Goal: Entertainment & Leisure: Consume media (video, audio)

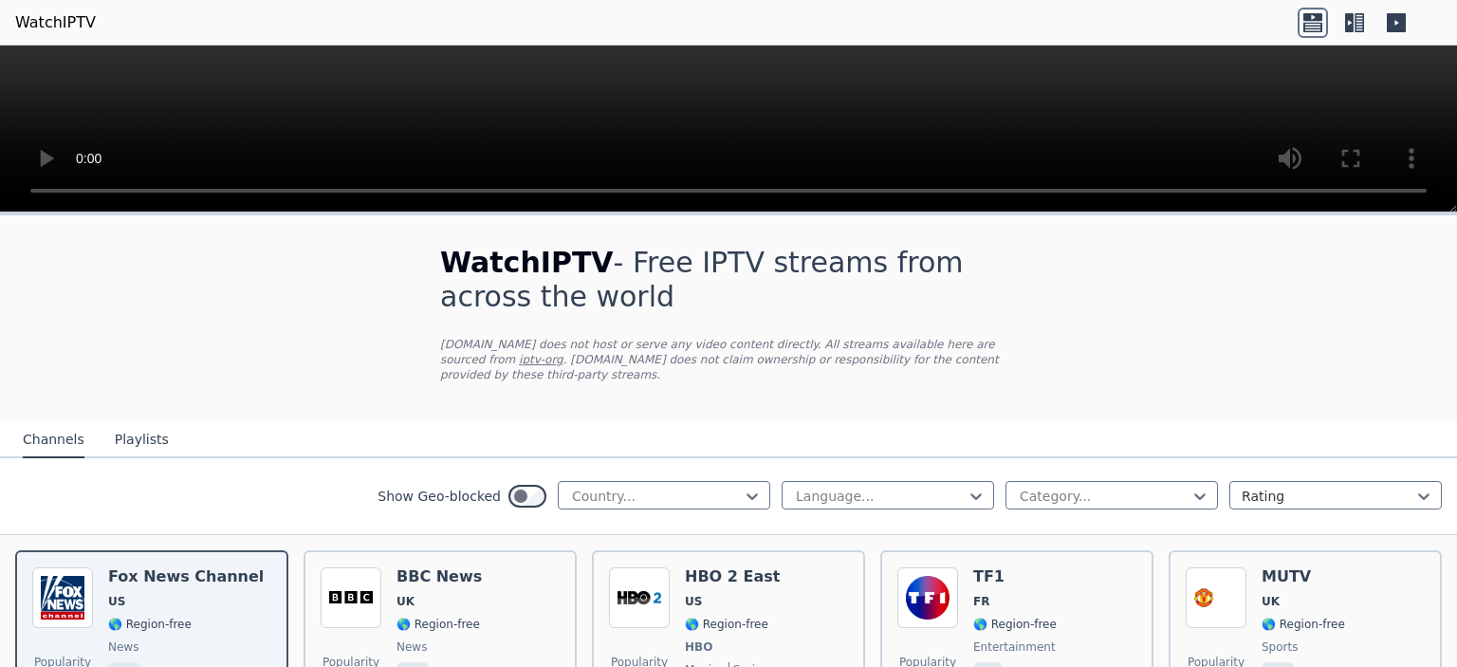
click at [67, 24] on link "WatchIPTV" at bounding box center [55, 22] width 81 height 23
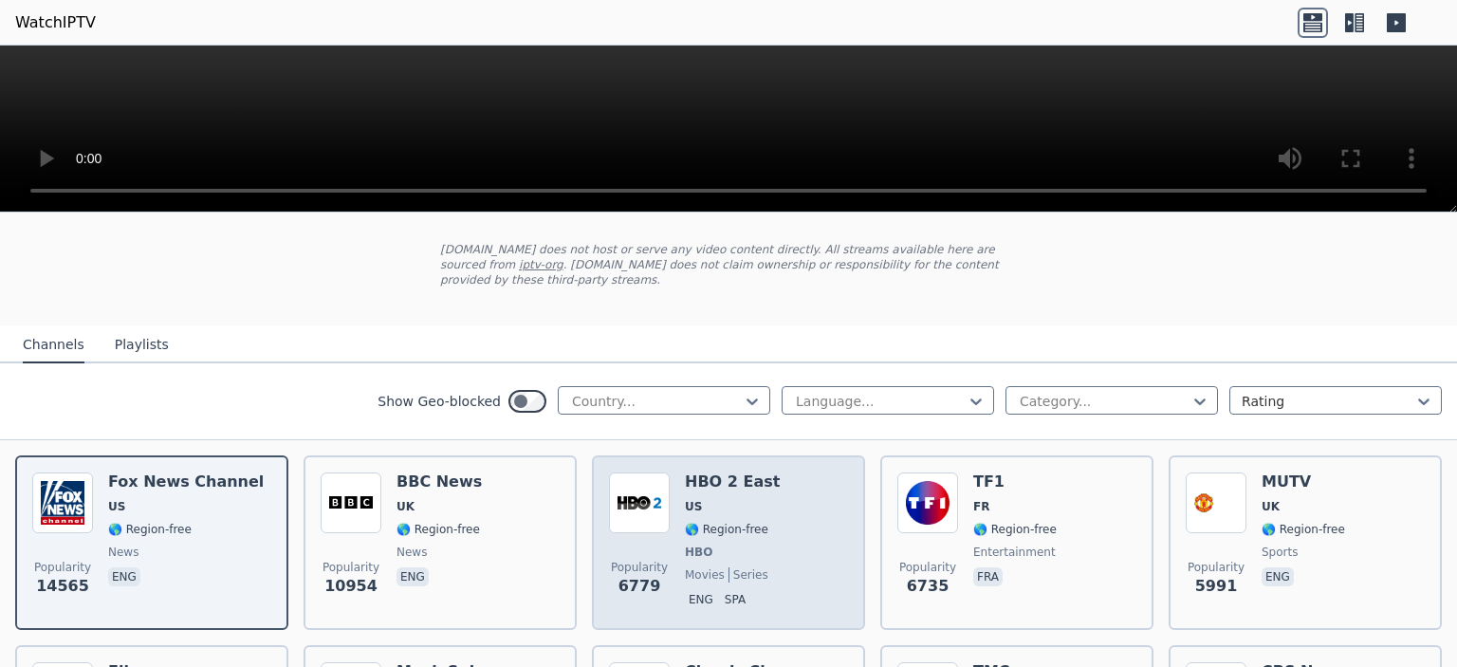
click at [721, 499] on span "US" at bounding box center [732, 506] width 95 height 15
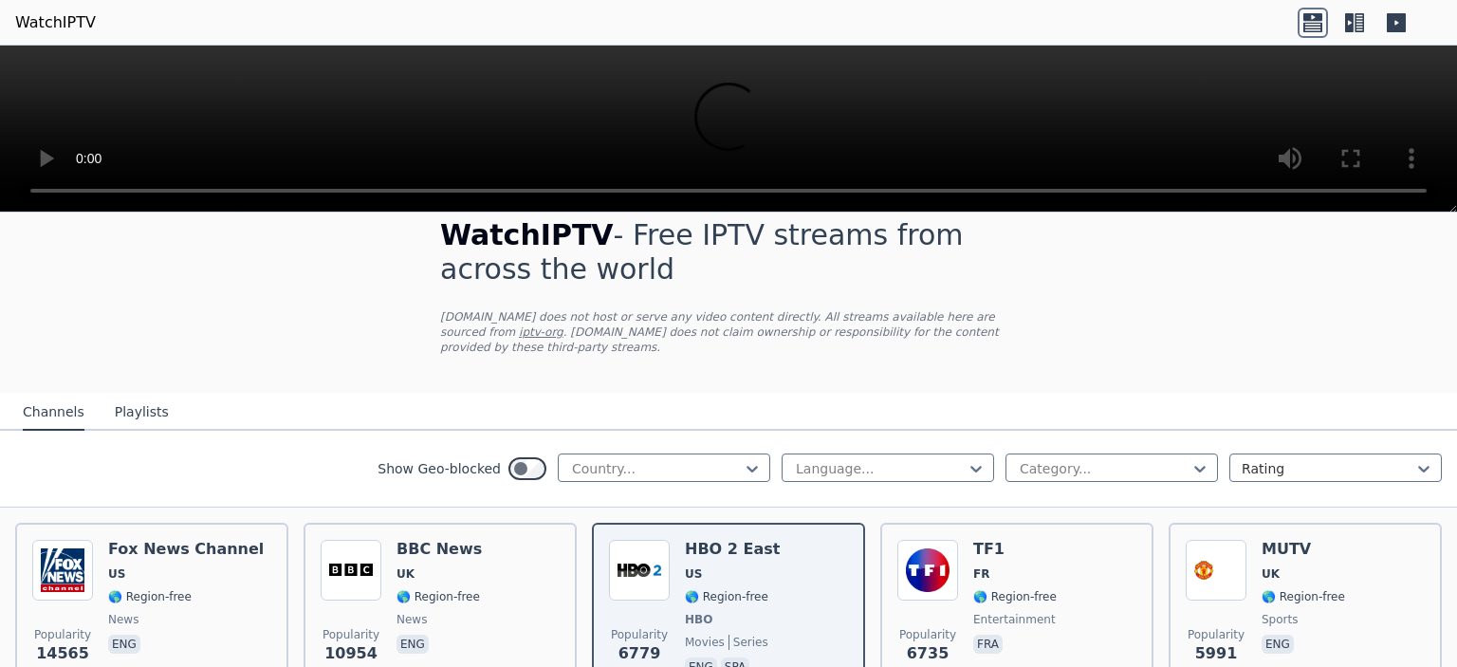
scroll to position [0, 0]
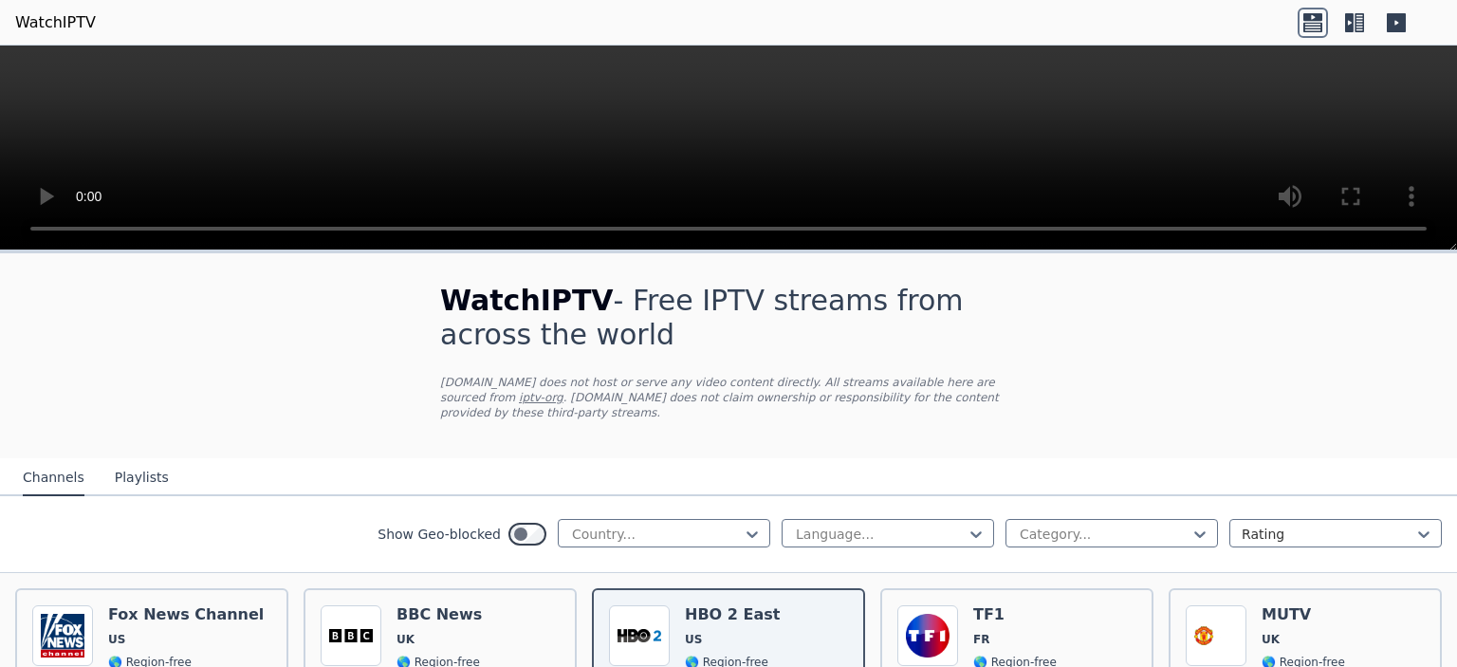
click at [701, 147] on video at bounding box center [728, 148] width 1457 height 205
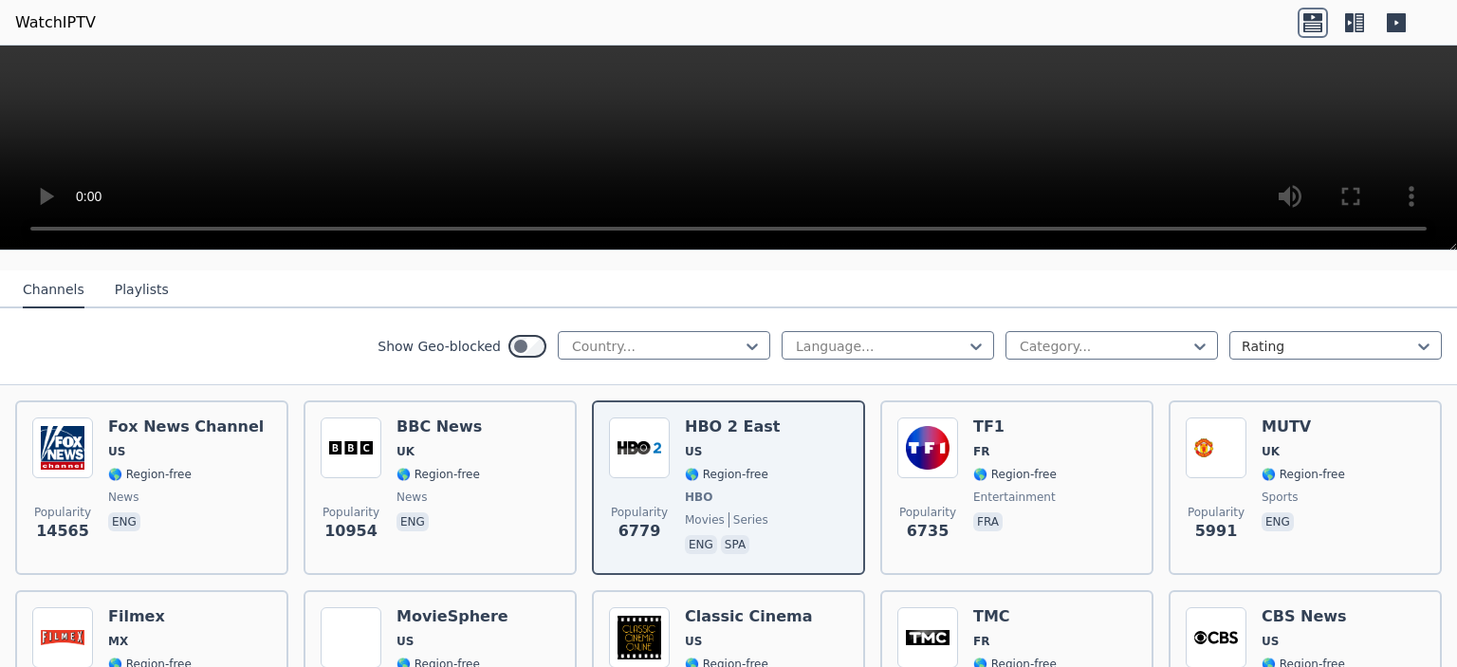
scroll to position [190, 0]
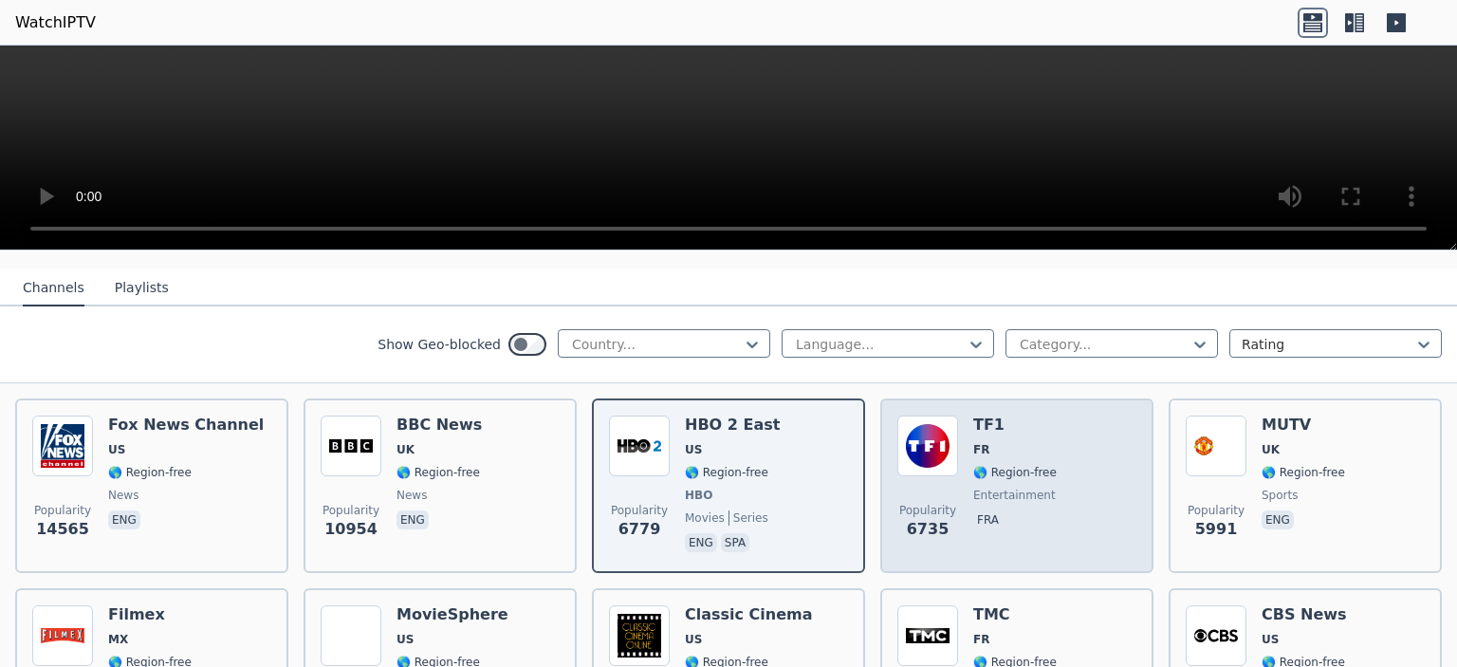
click at [976, 446] on div "TF1 FR 🌎 Region-free entertainment fra" at bounding box center [1014, 485] width 83 height 140
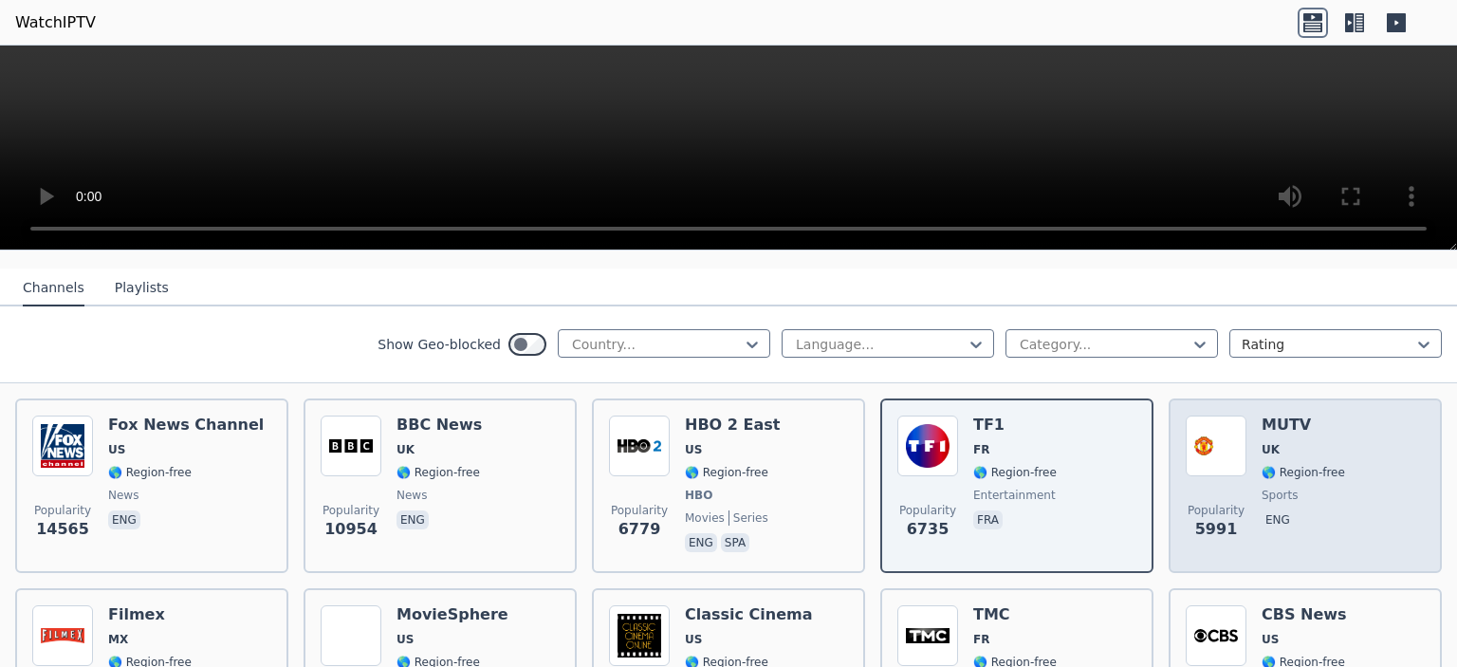
click at [1262, 445] on div "MUTV UK 🌎 Region-free sports eng" at bounding box center [1303, 485] width 83 height 140
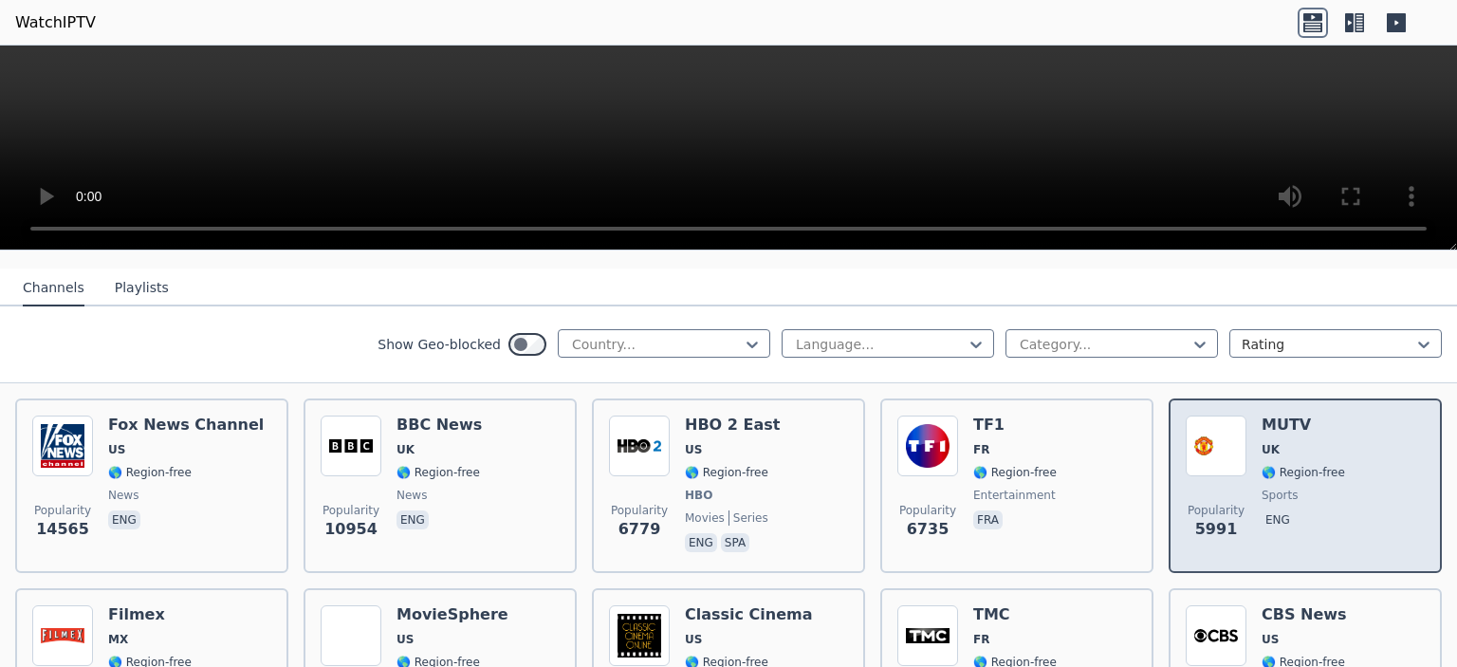
click at [1244, 461] on div "Popularity 5991 MUTV [GEOGRAPHIC_DATA] 🌎 Region-free sports eng" at bounding box center [1305, 485] width 239 height 140
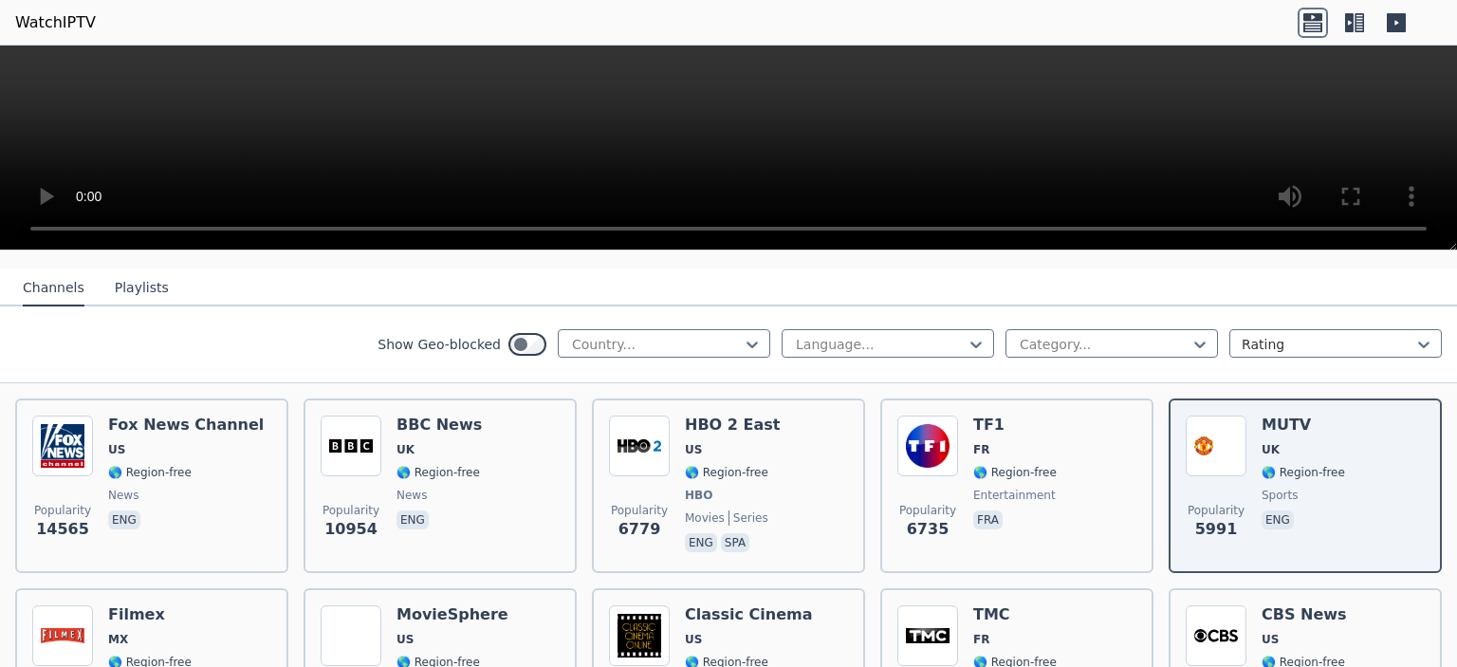
click at [1311, 27] on icon at bounding box center [1313, 23] width 30 height 30
click at [1354, 22] on icon at bounding box center [1354, 23] width 30 height 30
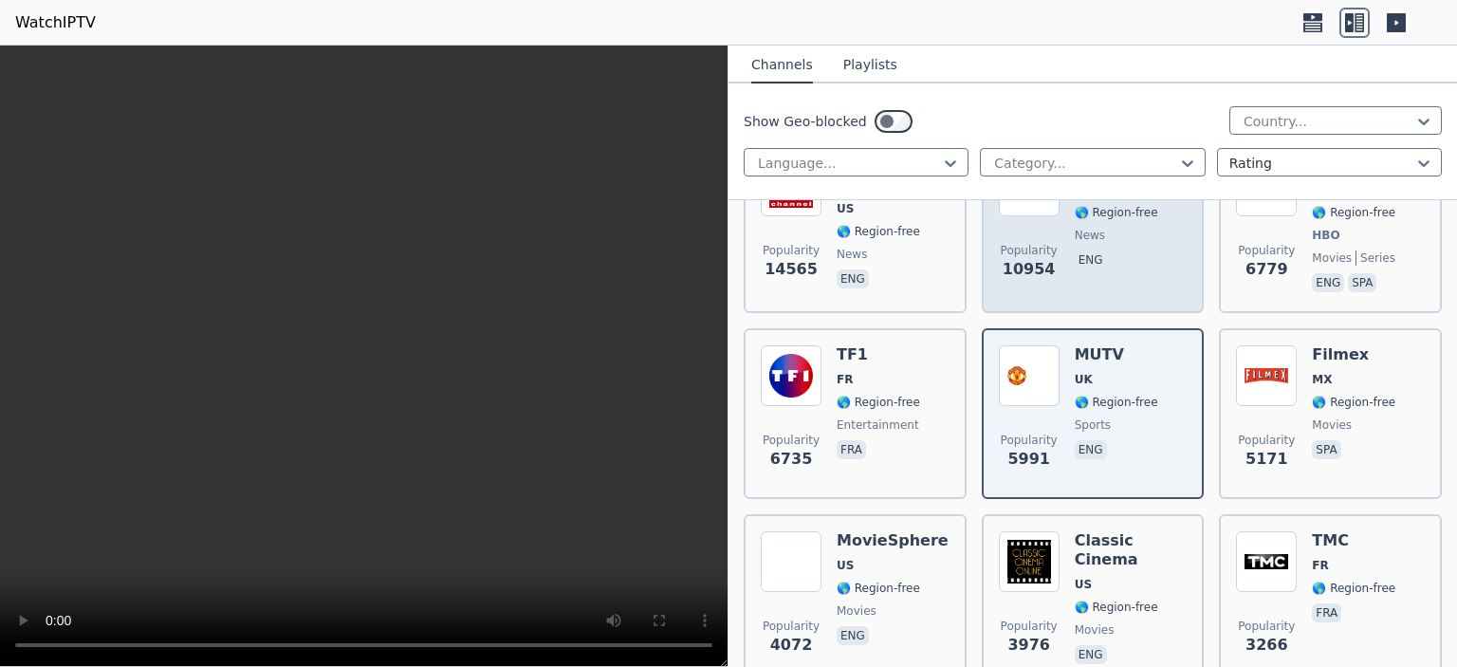
scroll to position [379, 0]
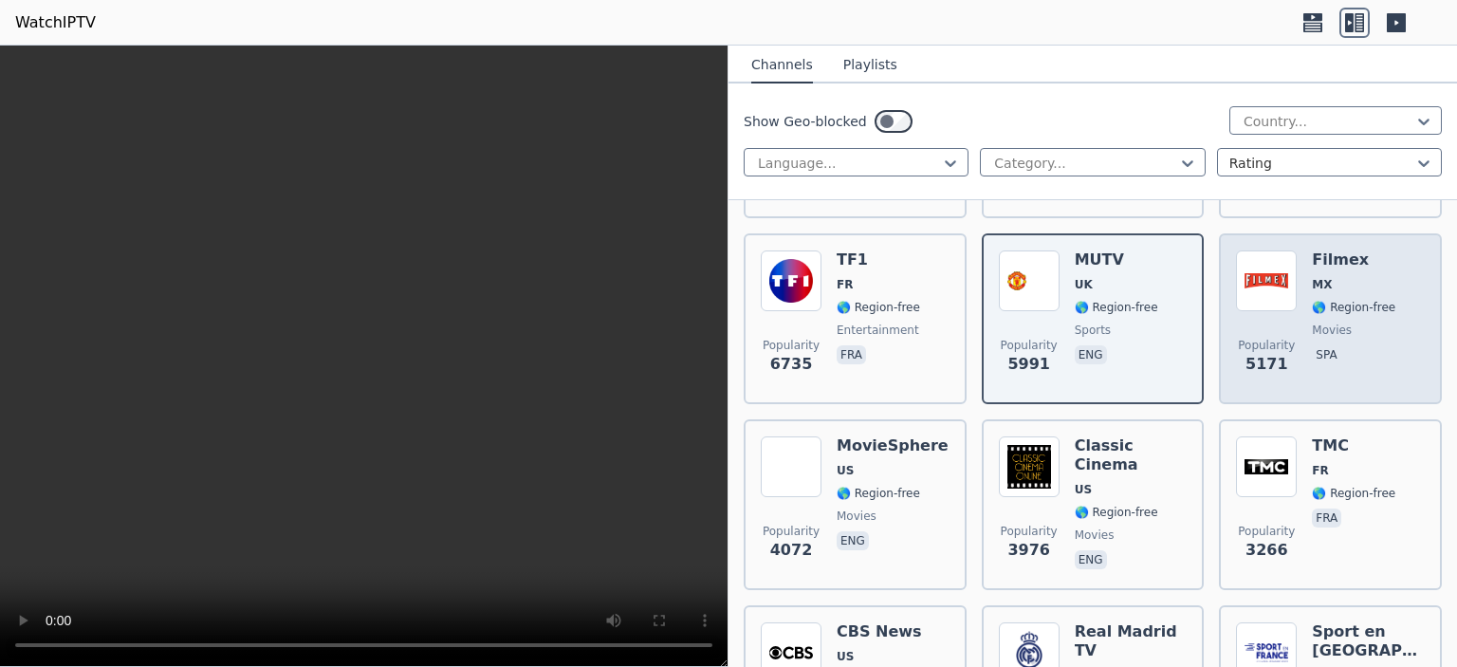
click at [1298, 302] on div "Popularity 5171 Filmex MX 🌎 Region-free movies spa" at bounding box center [1330, 318] width 189 height 137
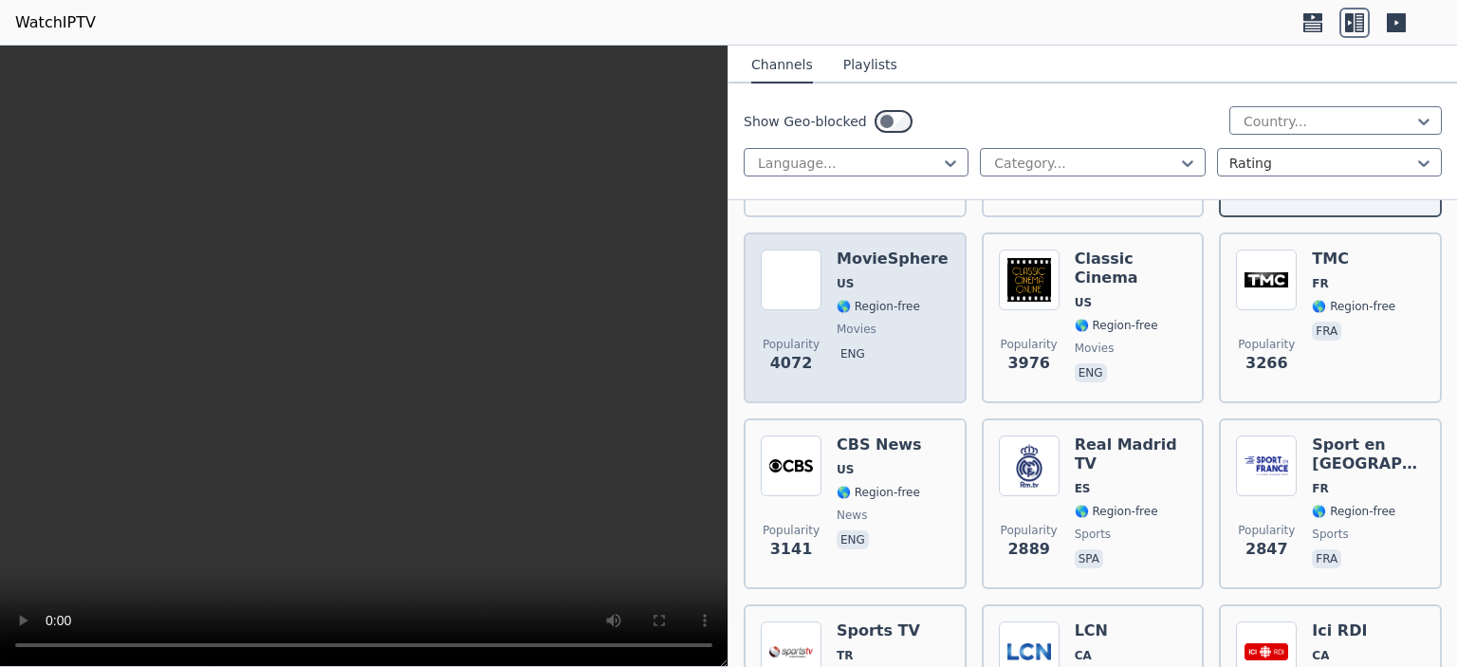
scroll to position [569, 0]
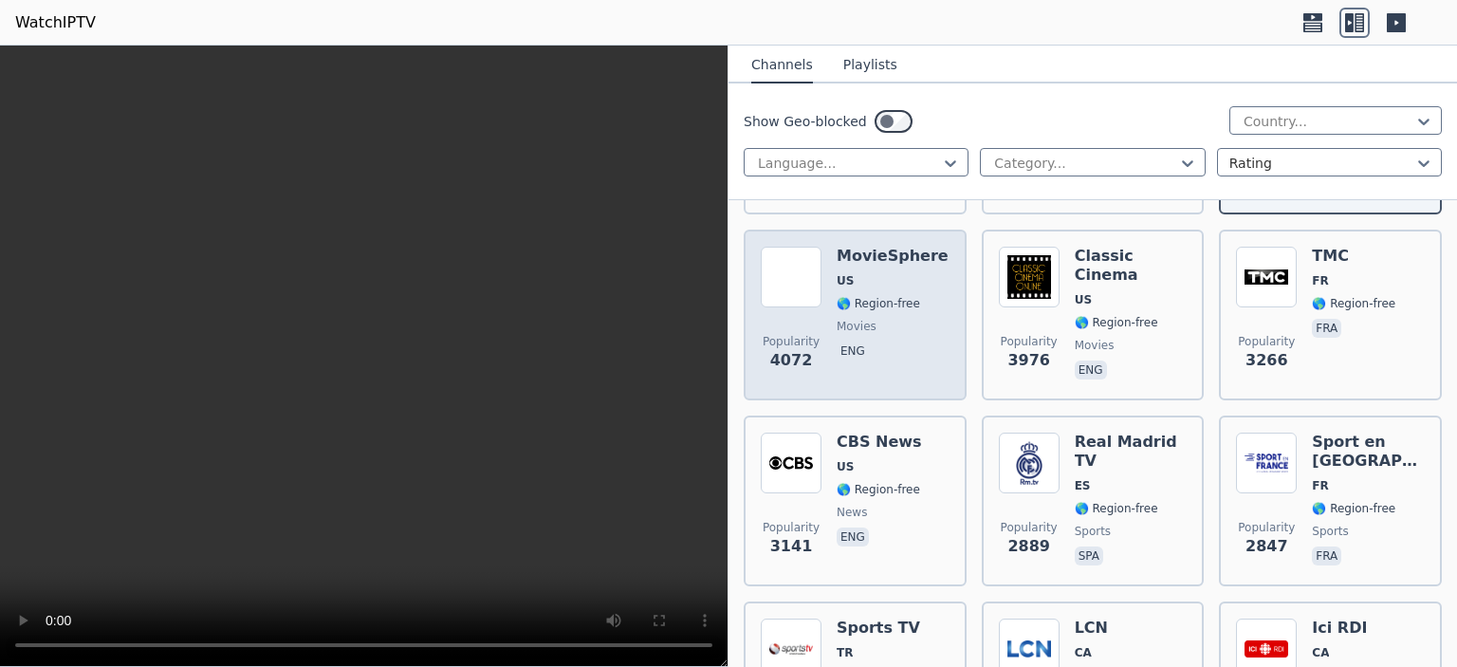
click at [857, 296] on span "🌎 Region-free" at bounding box center [878, 303] width 83 height 15
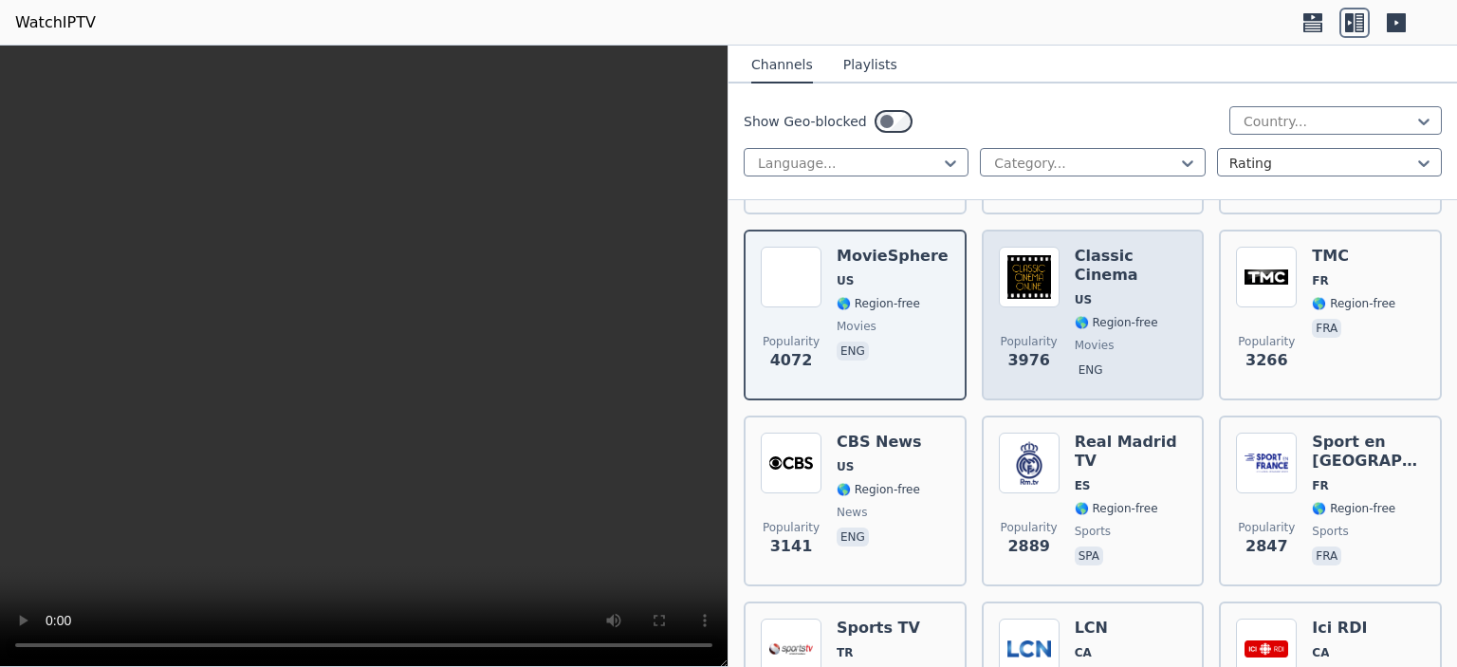
click at [1097, 315] on span "🌎 Region-free" at bounding box center [1116, 322] width 83 height 15
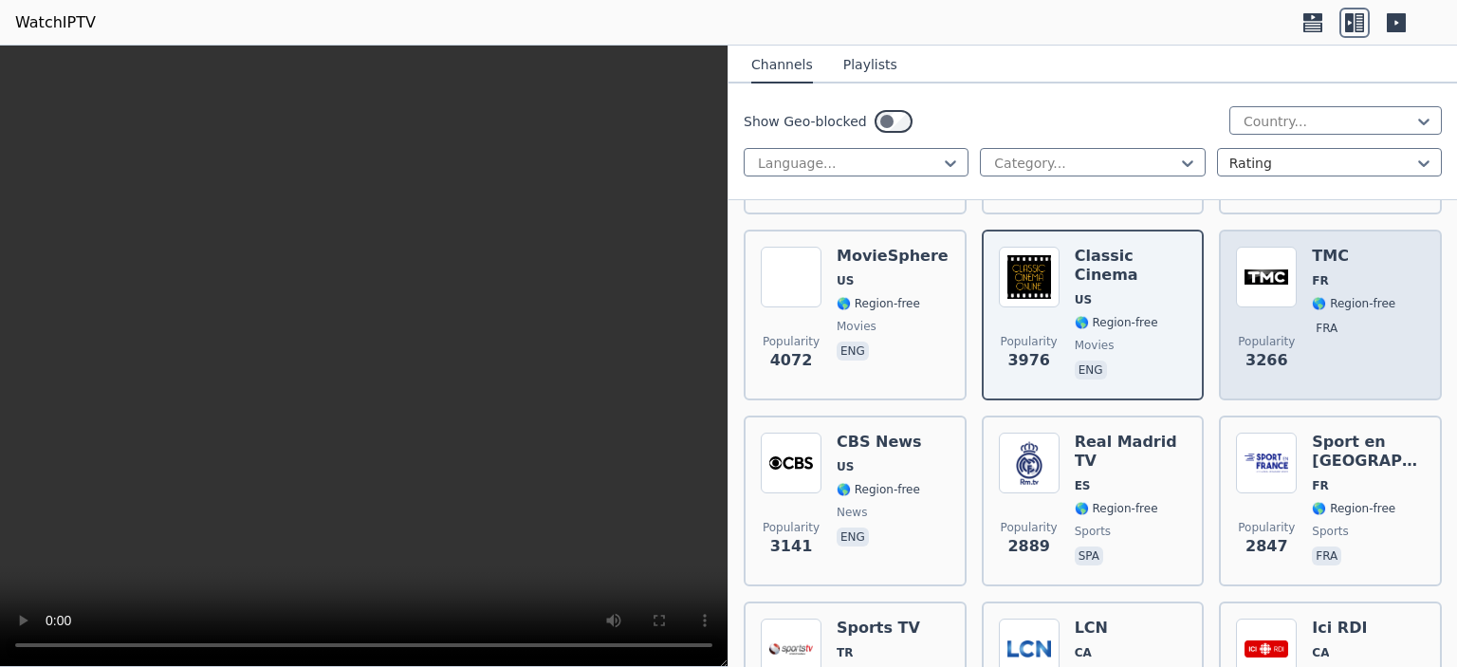
click at [1324, 273] on span "FR" at bounding box center [1353, 280] width 83 height 15
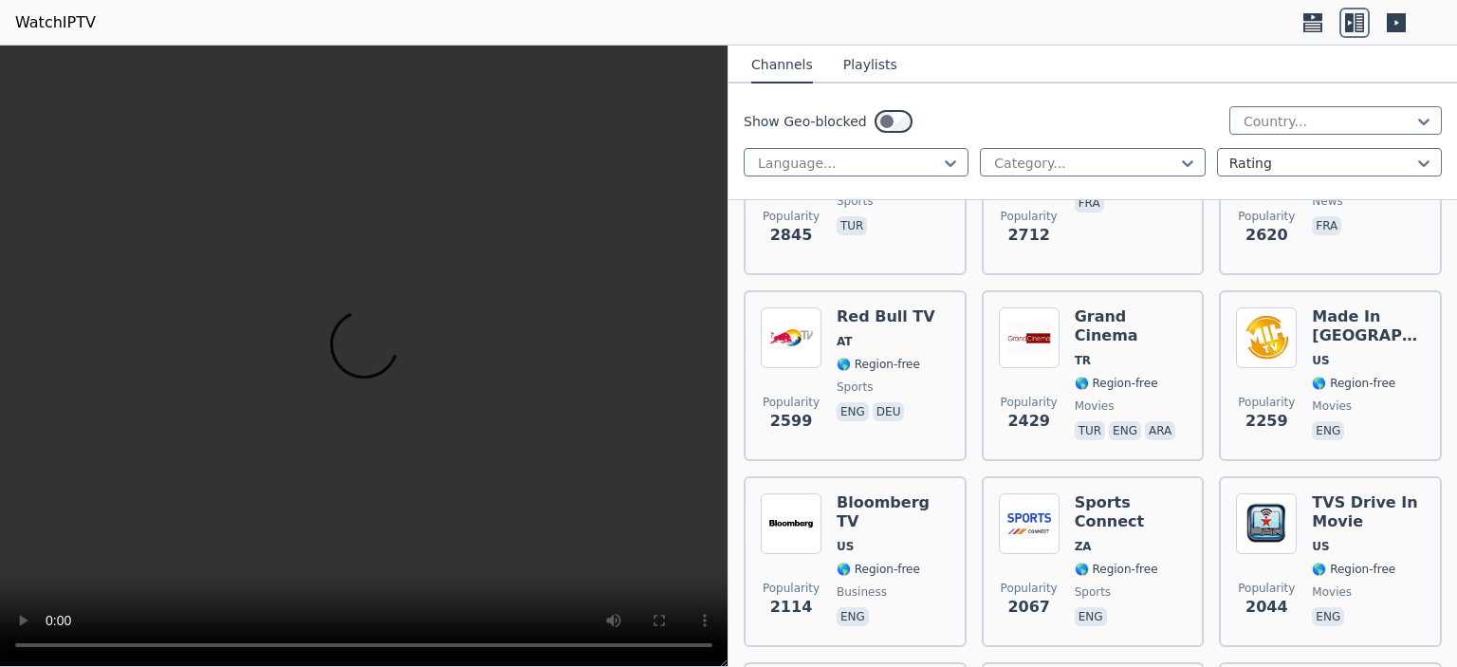
scroll to position [1138, 0]
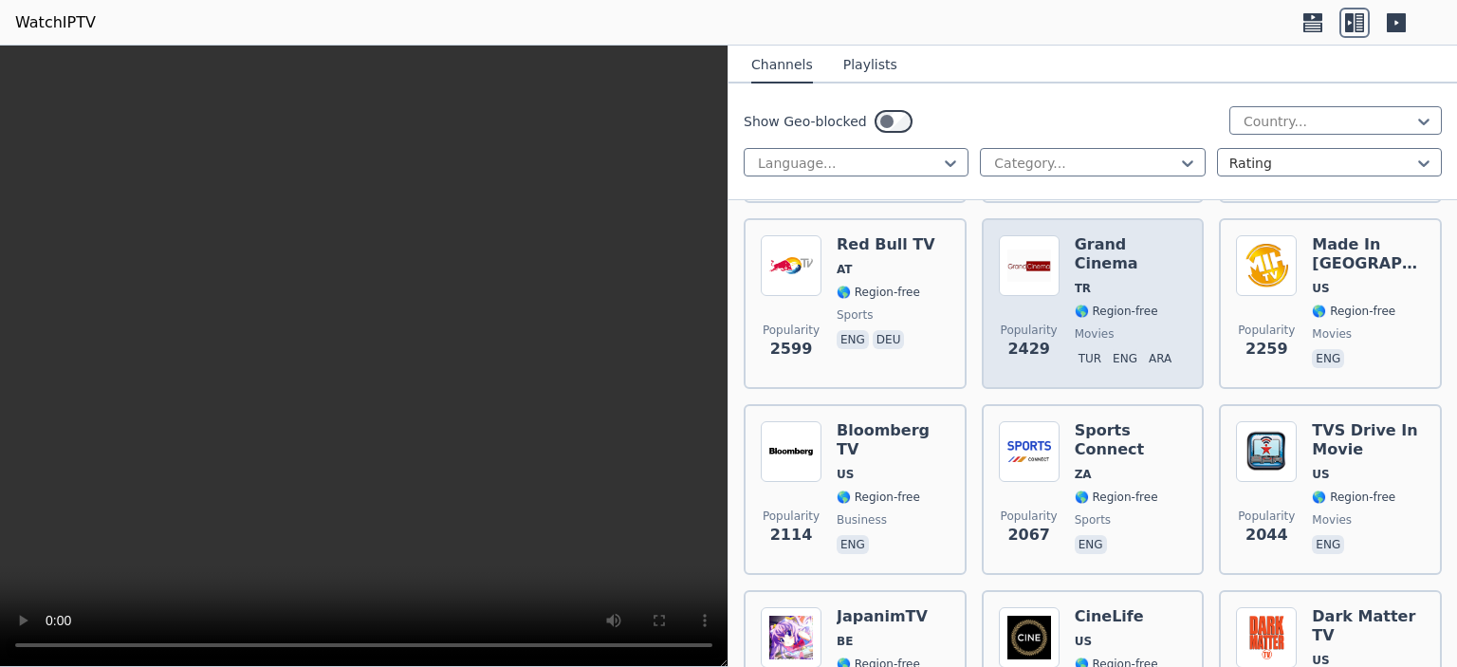
click at [1068, 289] on div "Popularity 2429 Grand Cinema TR 🌎 Region-free movies tur eng ara" at bounding box center [1093, 303] width 189 height 137
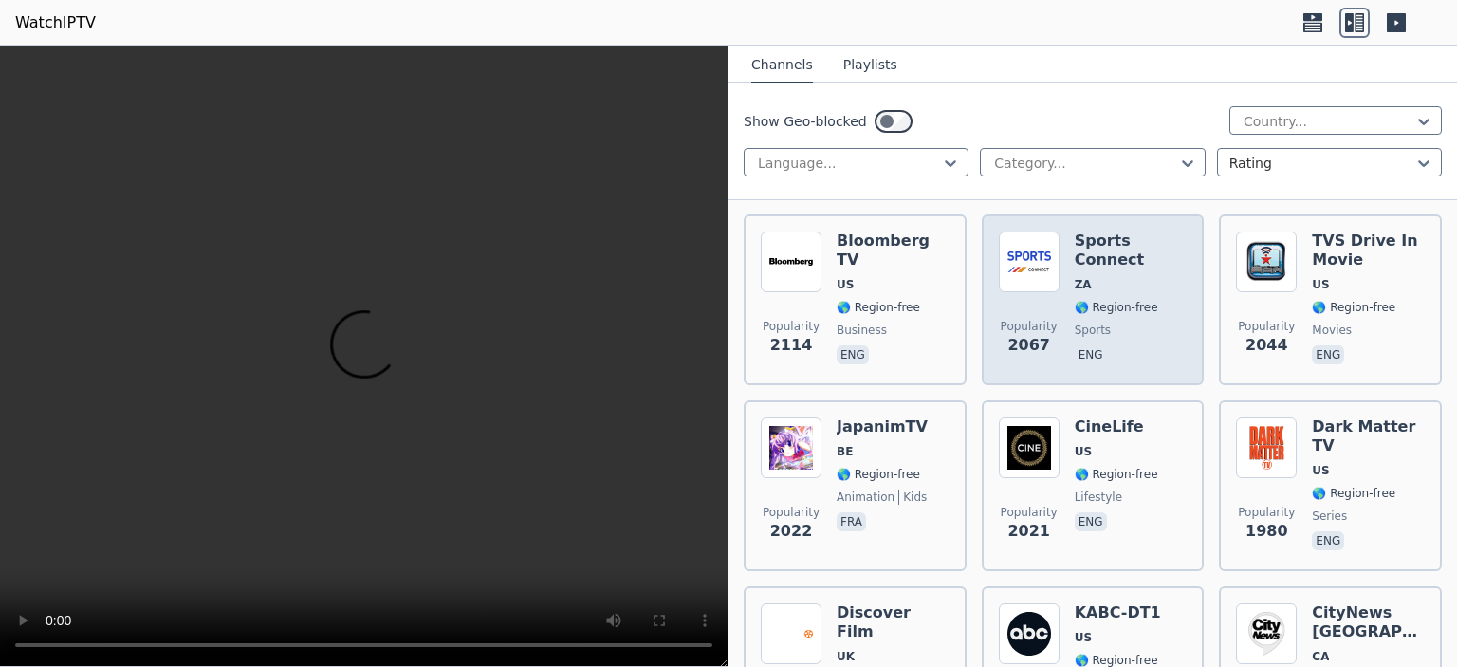
scroll to position [1423, 0]
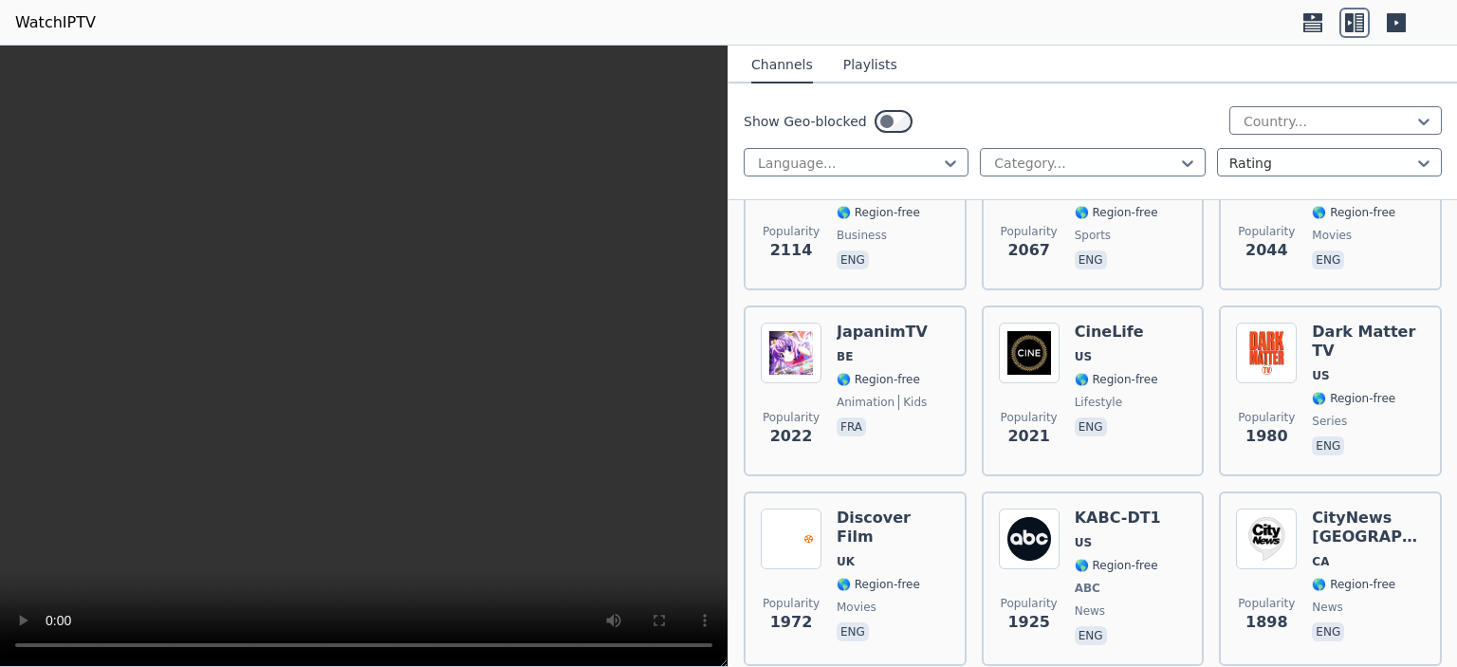
click at [368, 360] on video at bounding box center [364, 356] width 728 height 621
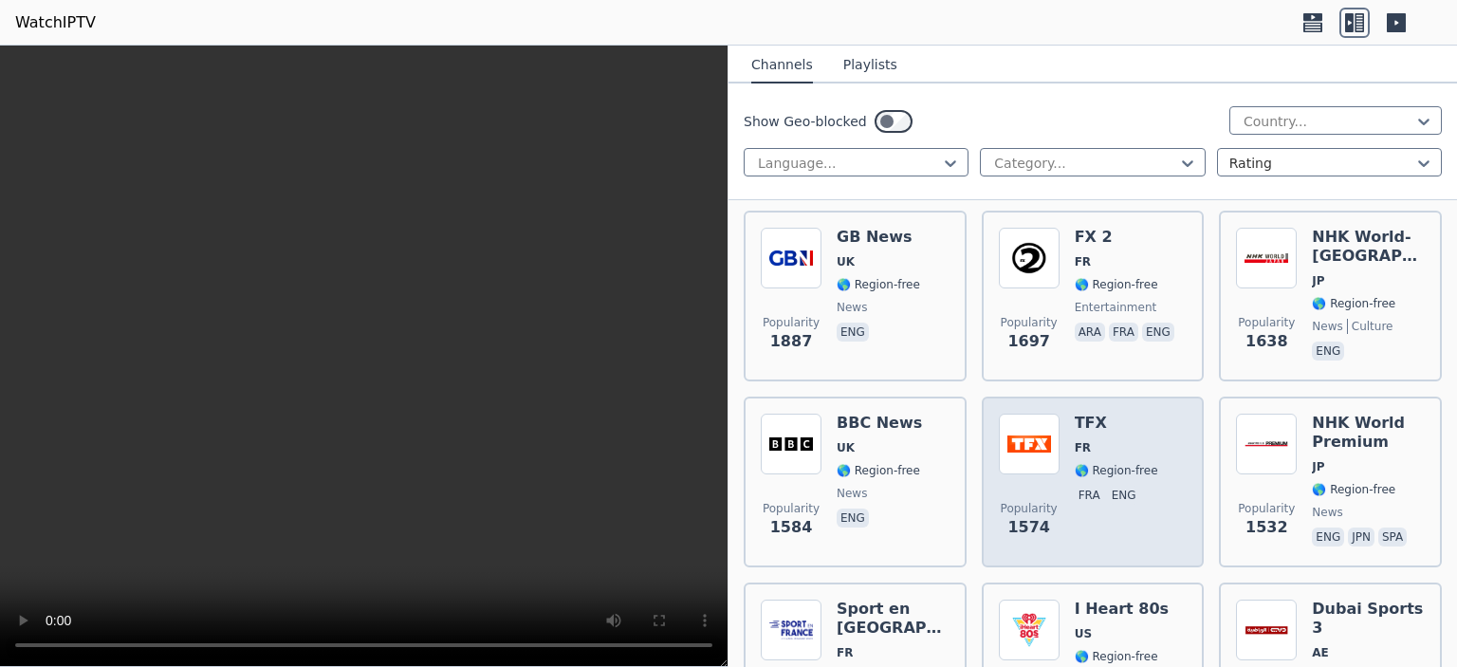
scroll to position [1992, 0]
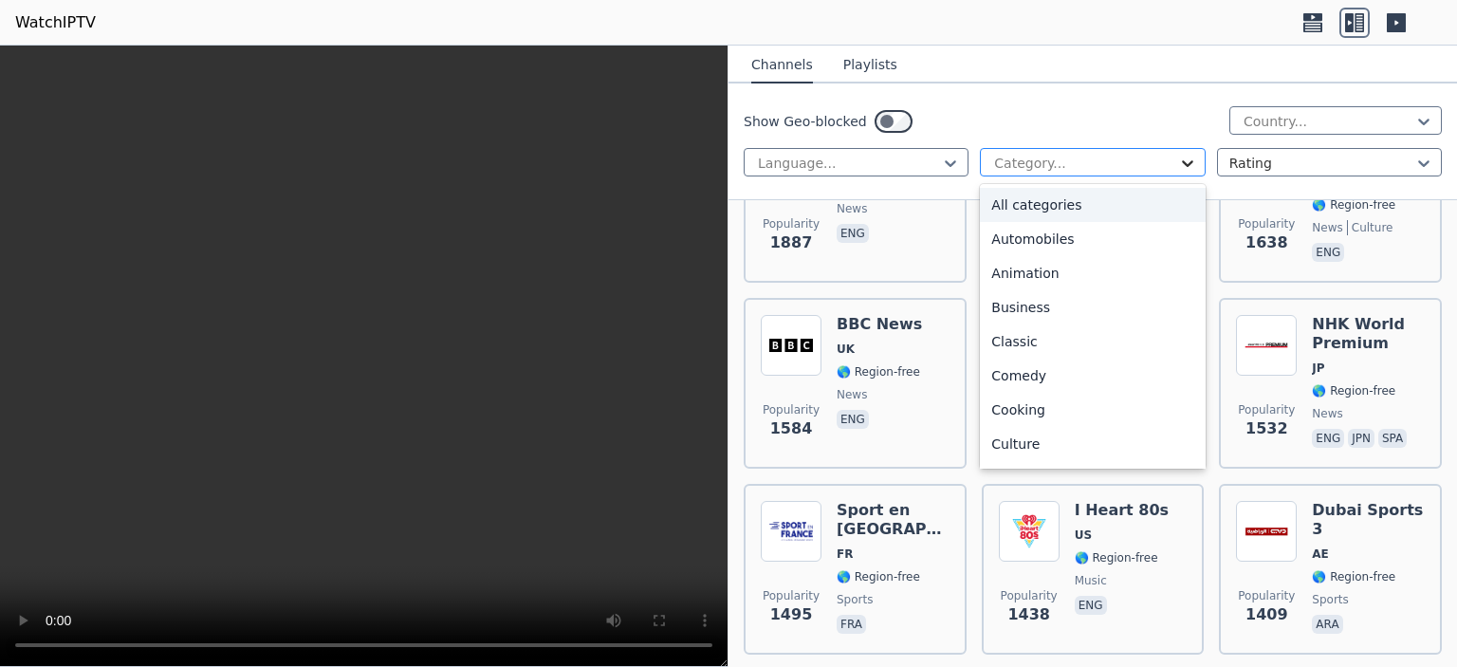
click at [1178, 157] on icon at bounding box center [1187, 163] width 19 height 19
click at [1080, 342] on div "Classic" at bounding box center [1092, 341] width 225 height 34
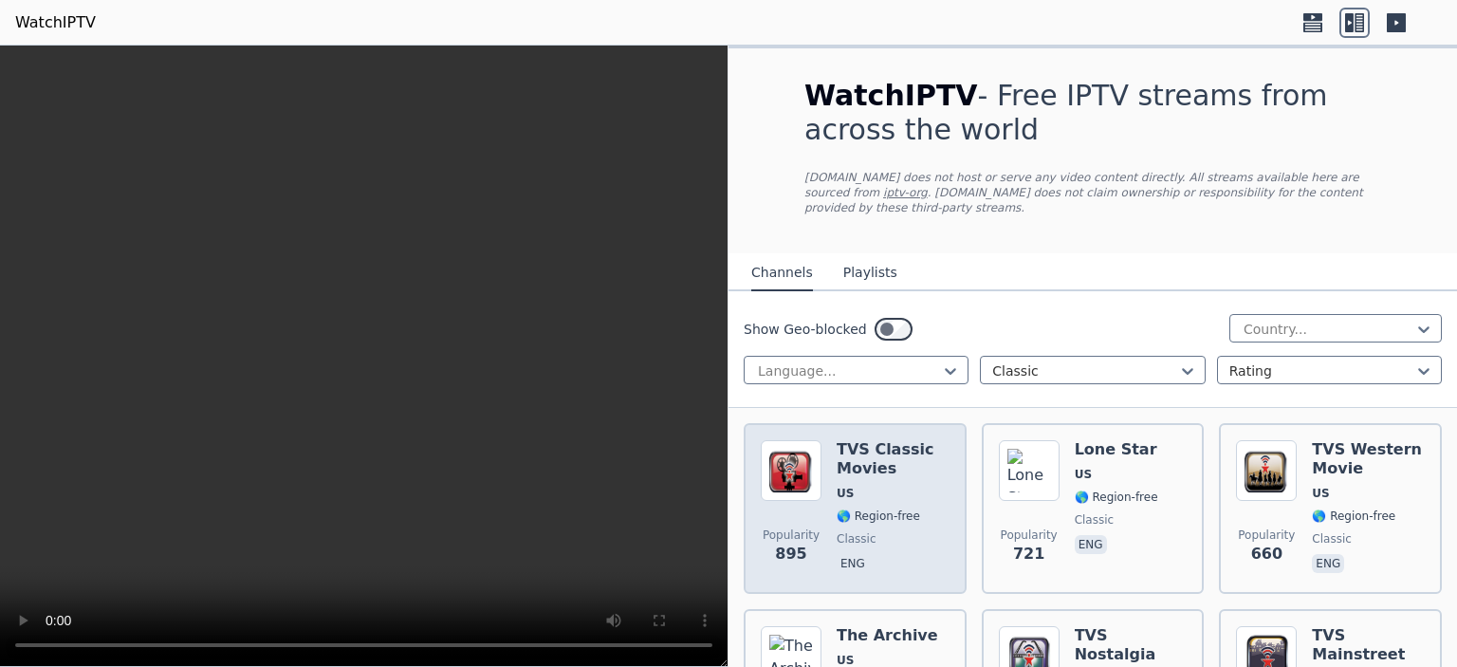
click at [889, 441] on h6 "TVS Classic Movies" at bounding box center [893, 459] width 113 height 38
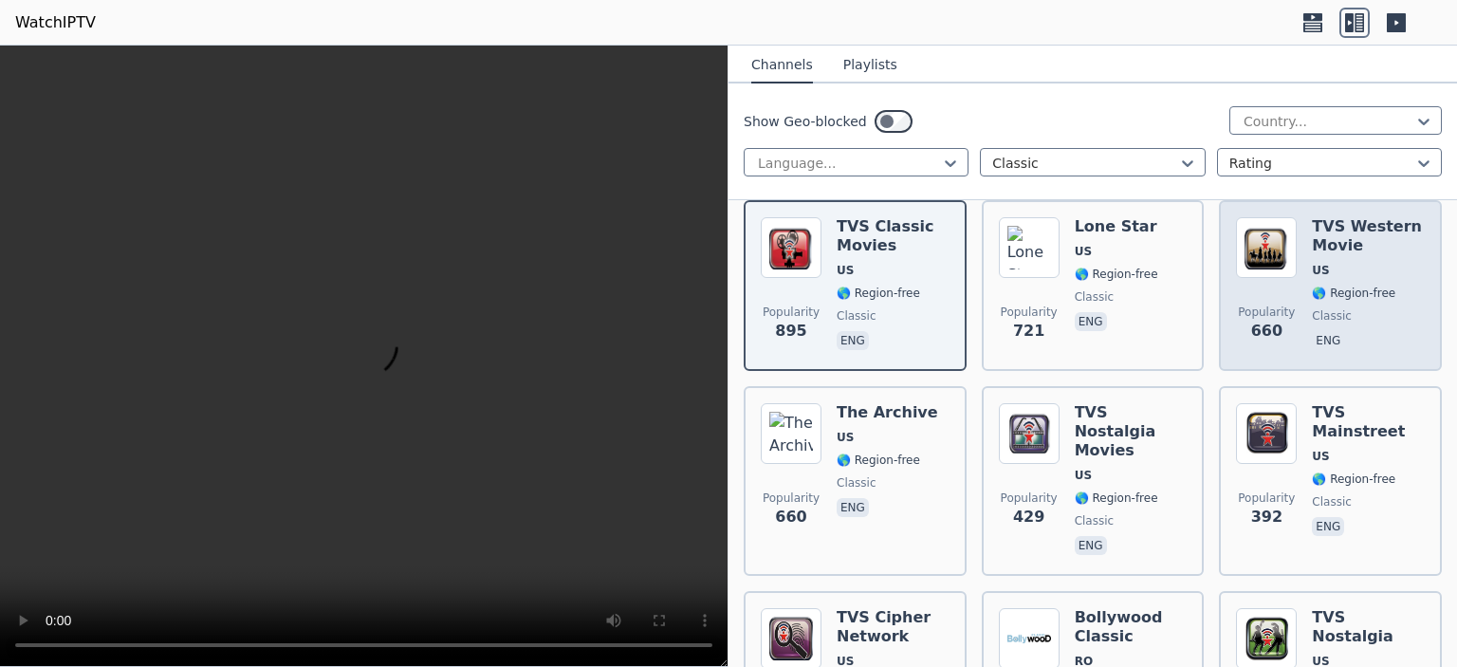
scroll to position [190, 0]
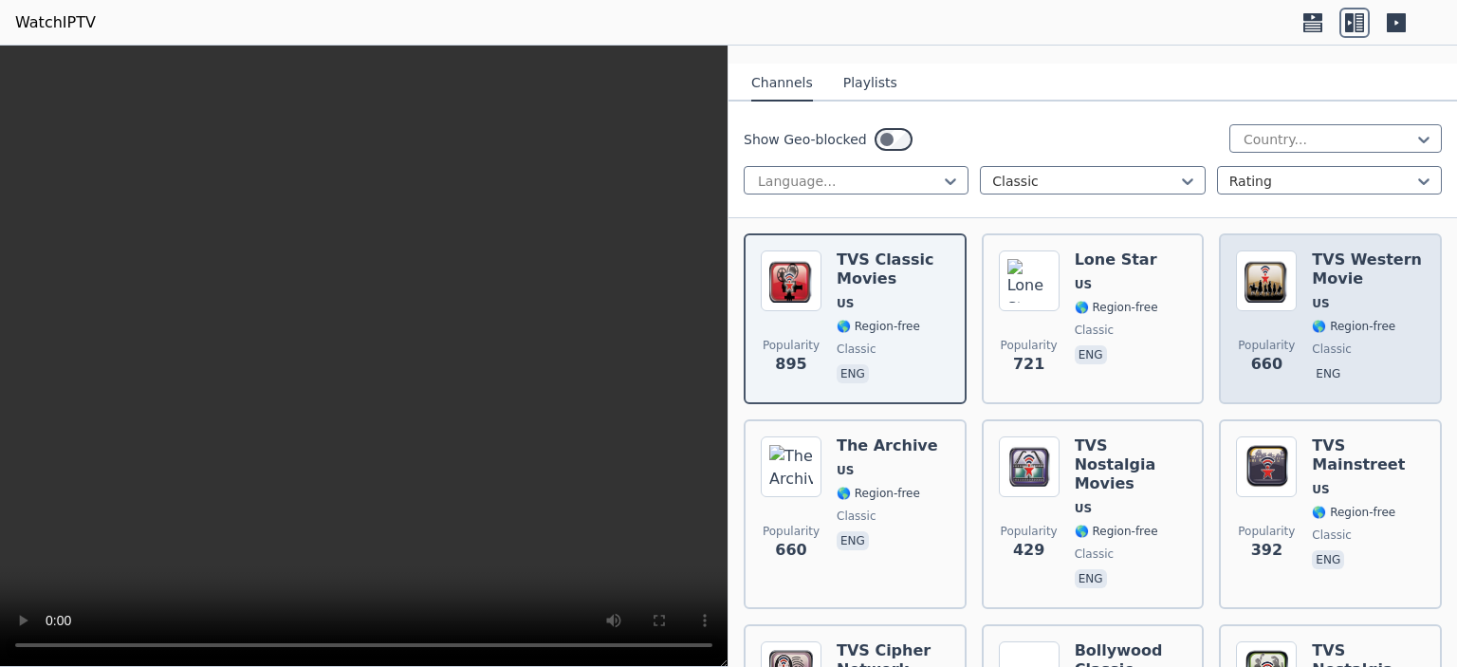
click at [1344, 274] on div "TVS Western Movie US 🌎 Region-free classic eng" at bounding box center [1368, 318] width 113 height 137
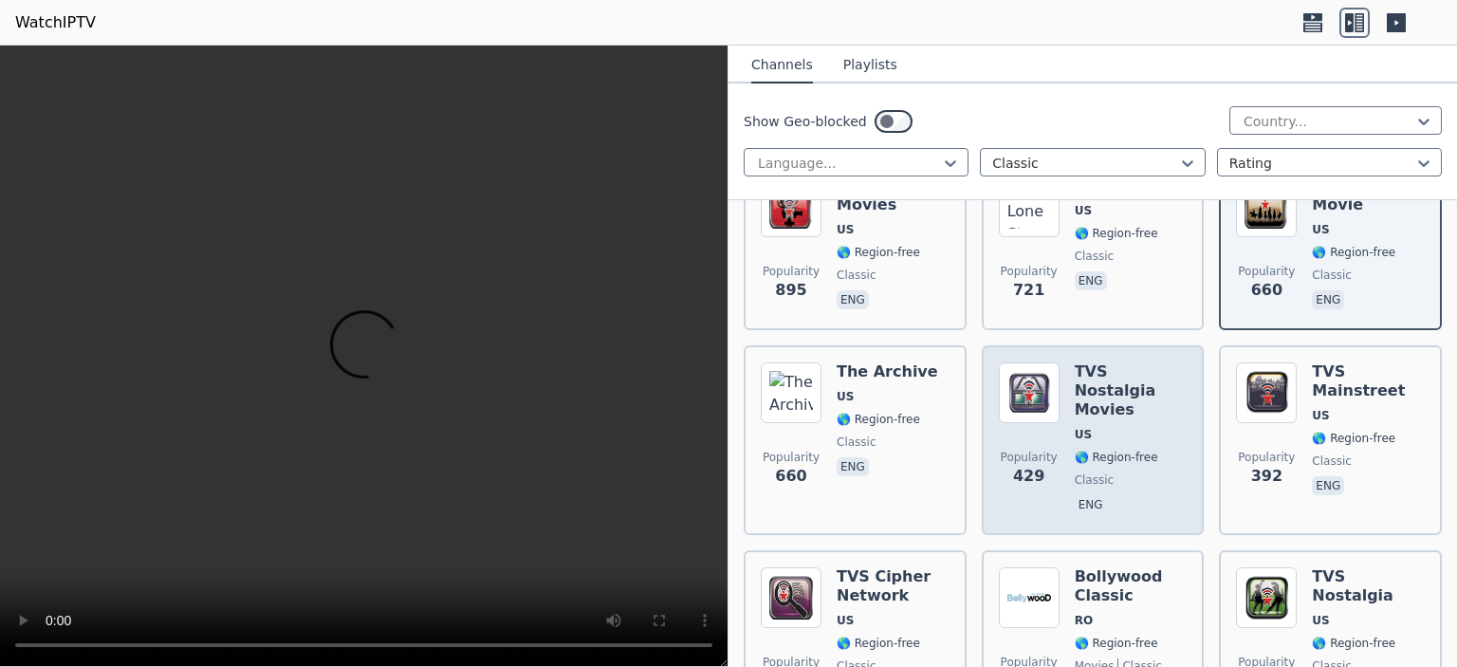
scroll to position [285, 0]
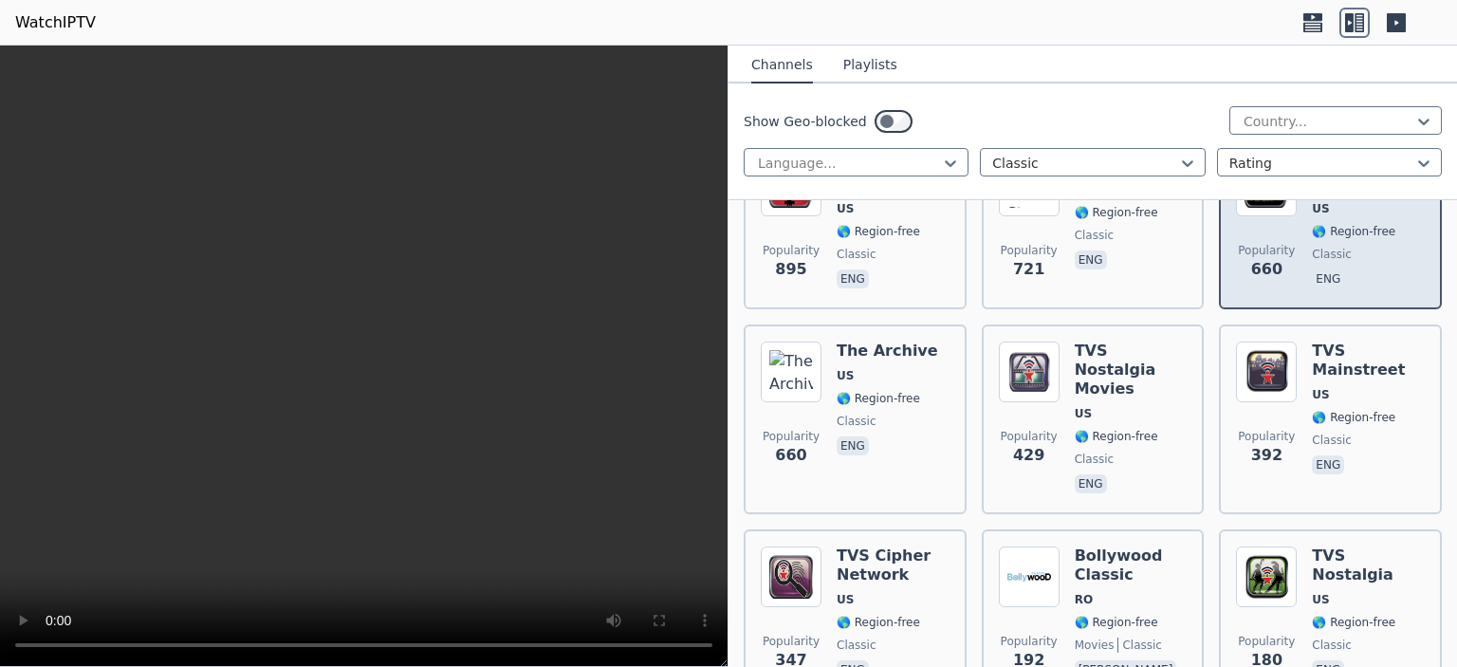
click at [1318, 247] on span "classic" at bounding box center [1332, 254] width 40 height 15
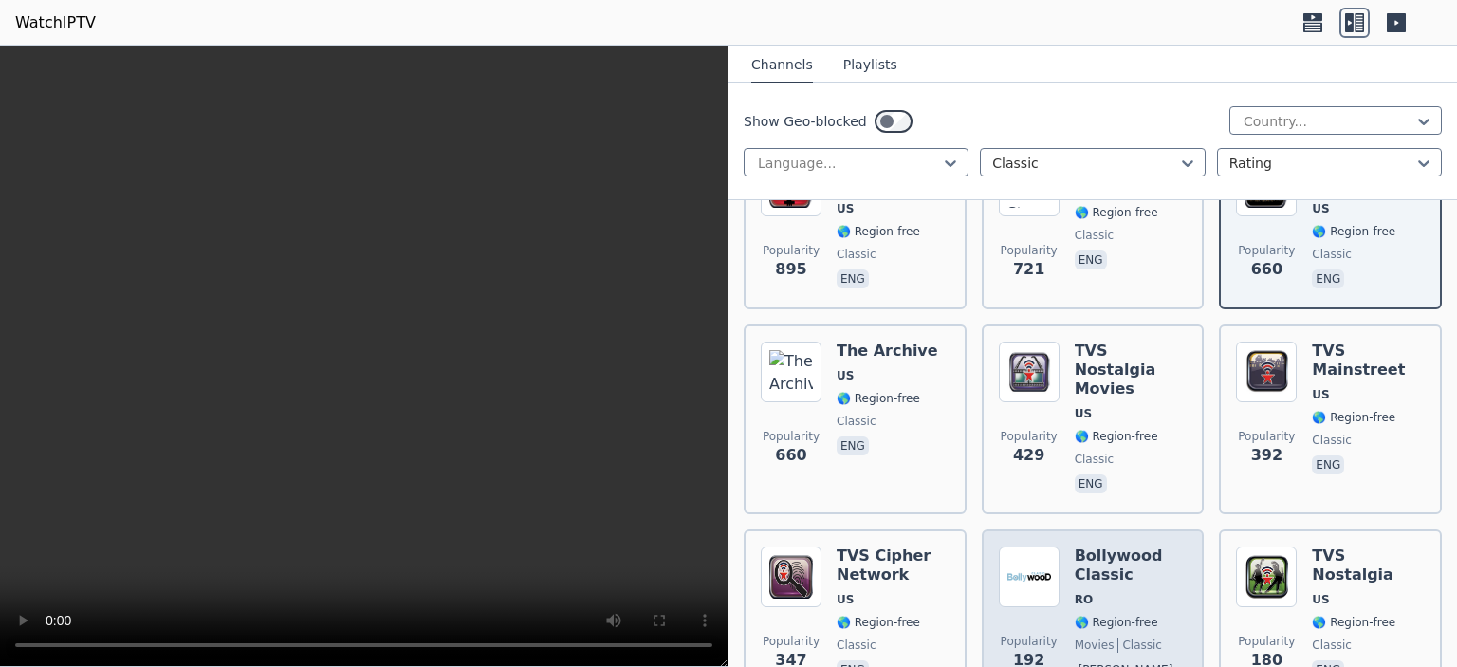
click at [1095, 546] on div "Bollywood Classic RO 🌎 Region-free movies classic [PERSON_NAME]" at bounding box center [1131, 614] width 113 height 137
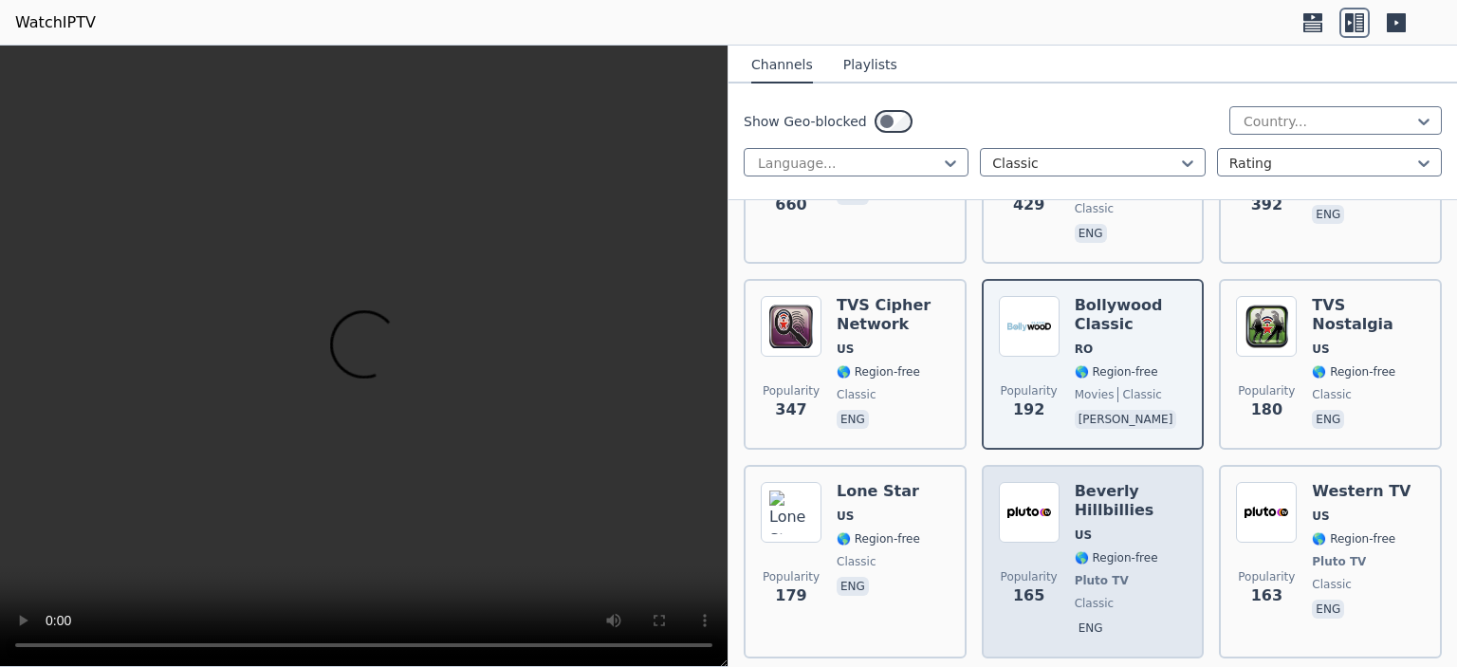
scroll to position [569, 0]
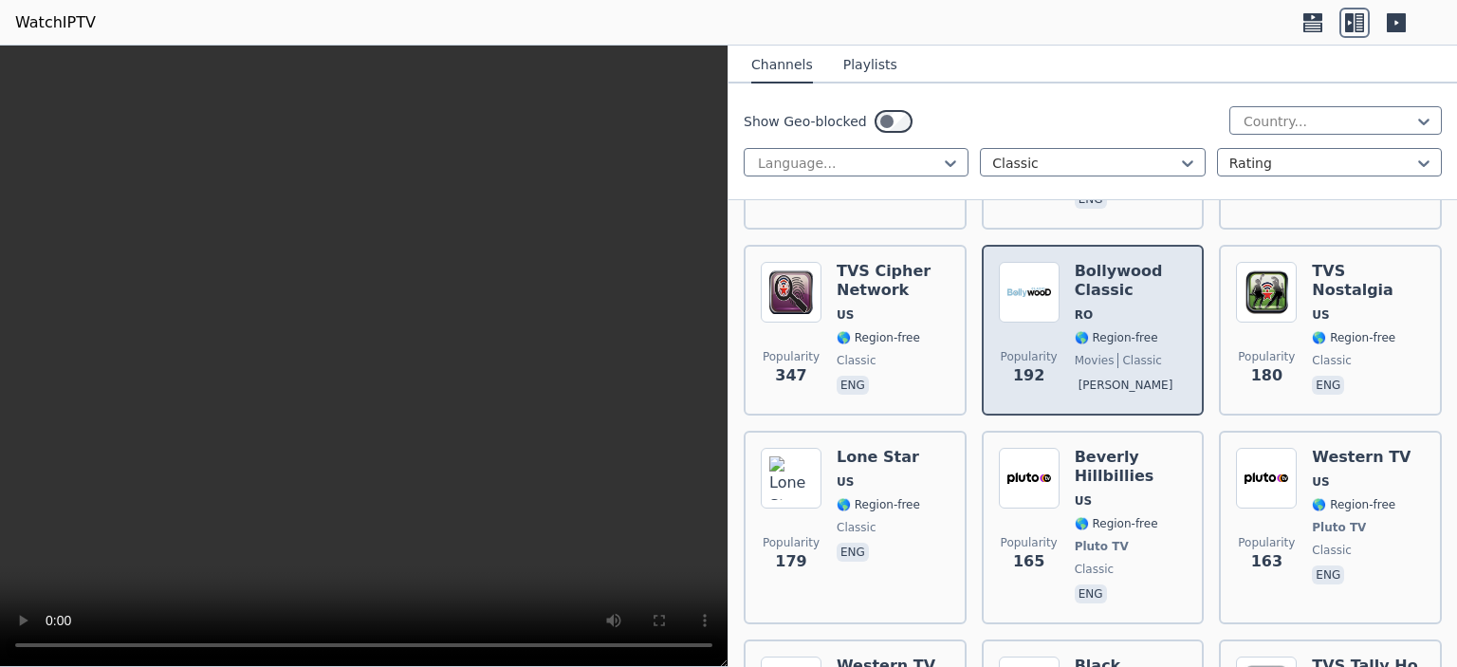
click at [1092, 262] on h6 "Bollywood Classic" at bounding box center [1131, 281] width 113 height 38
click at [1129, 330] on span "🌎 Region-free" at bounding box center [1116, 337] width 83 height 15
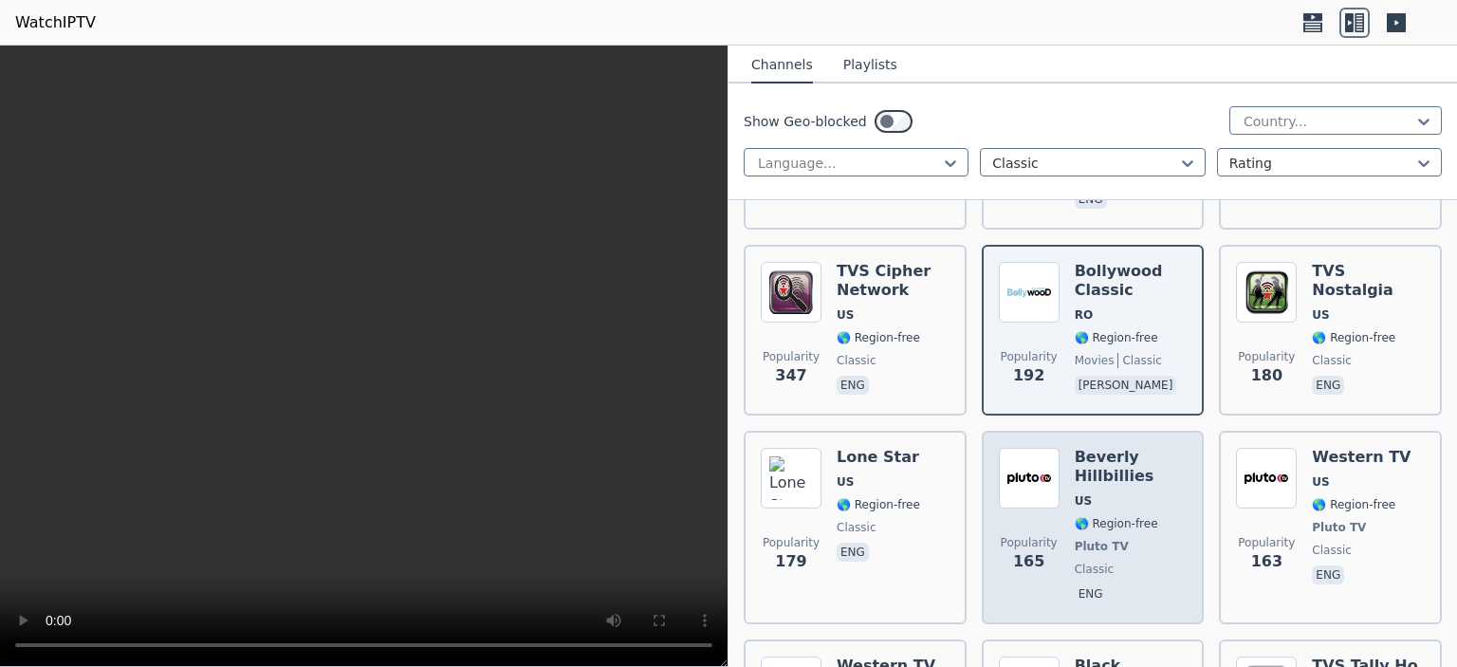
scroll to position [759, 0]
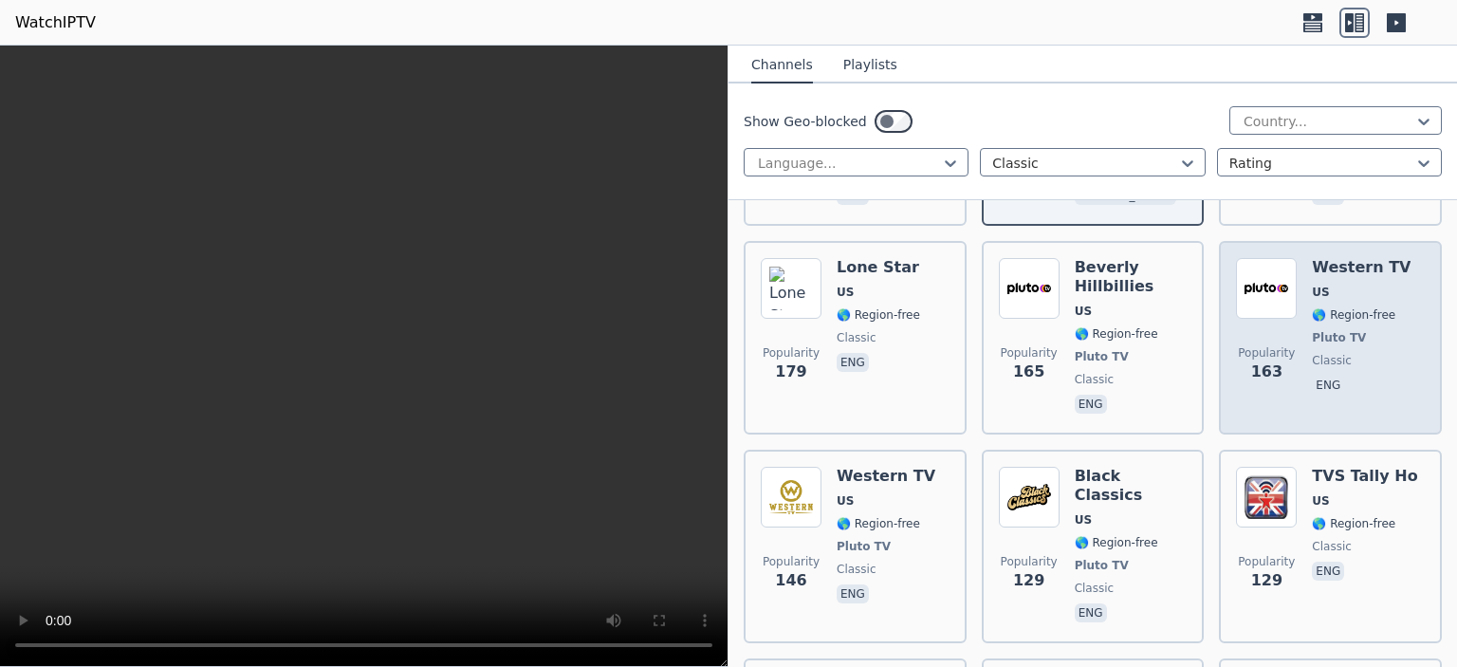
click at [1319, 330] on span "Pluto TV" at bounding box center [1339, 337] width 54 height 15
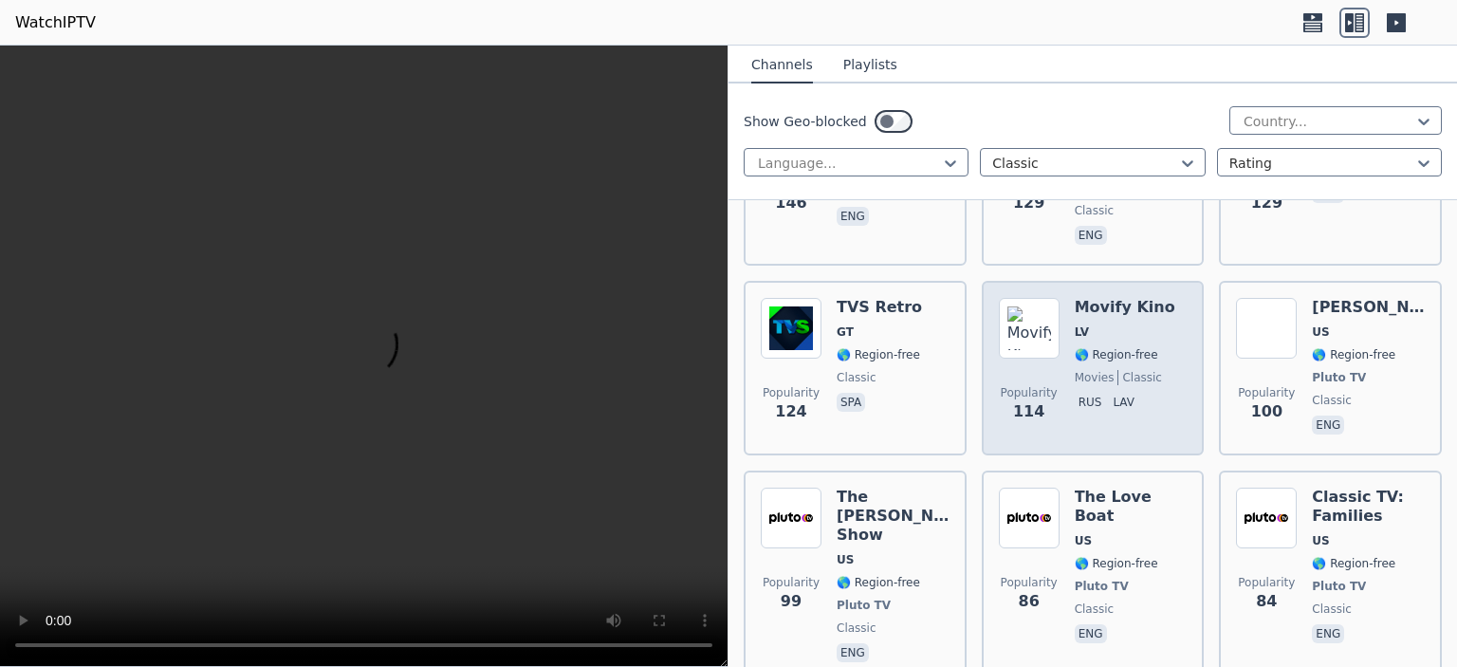
scroll to position [1138, 0]
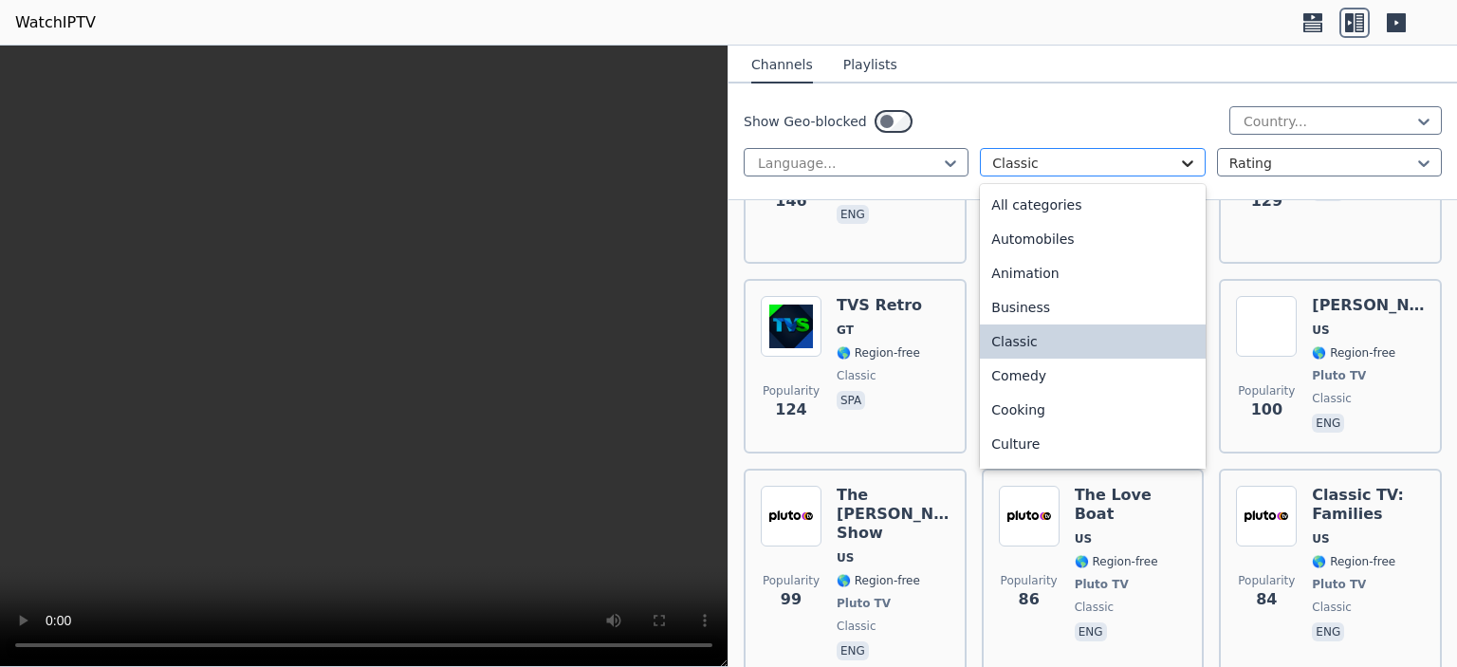
click at [1178, 157] on icon at bounding box center [1187, 163] width 19 height 19
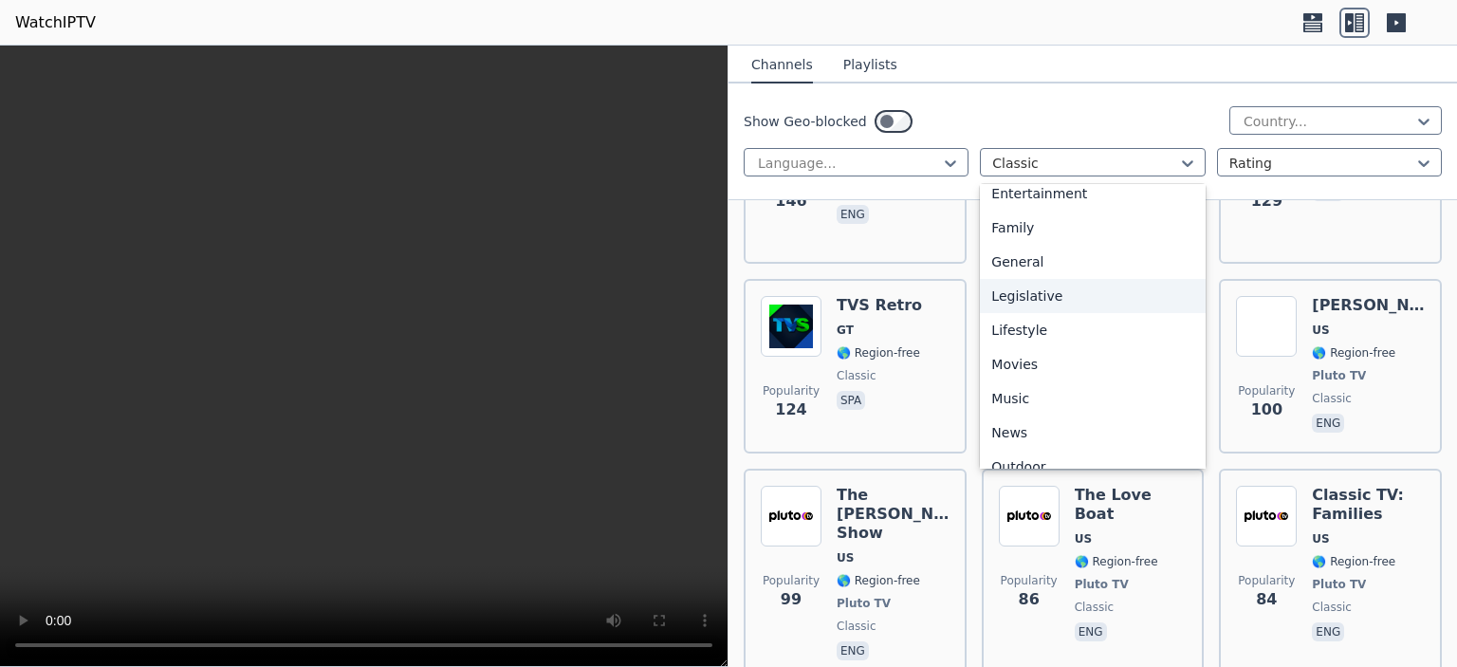
scroll to position [379, 0]
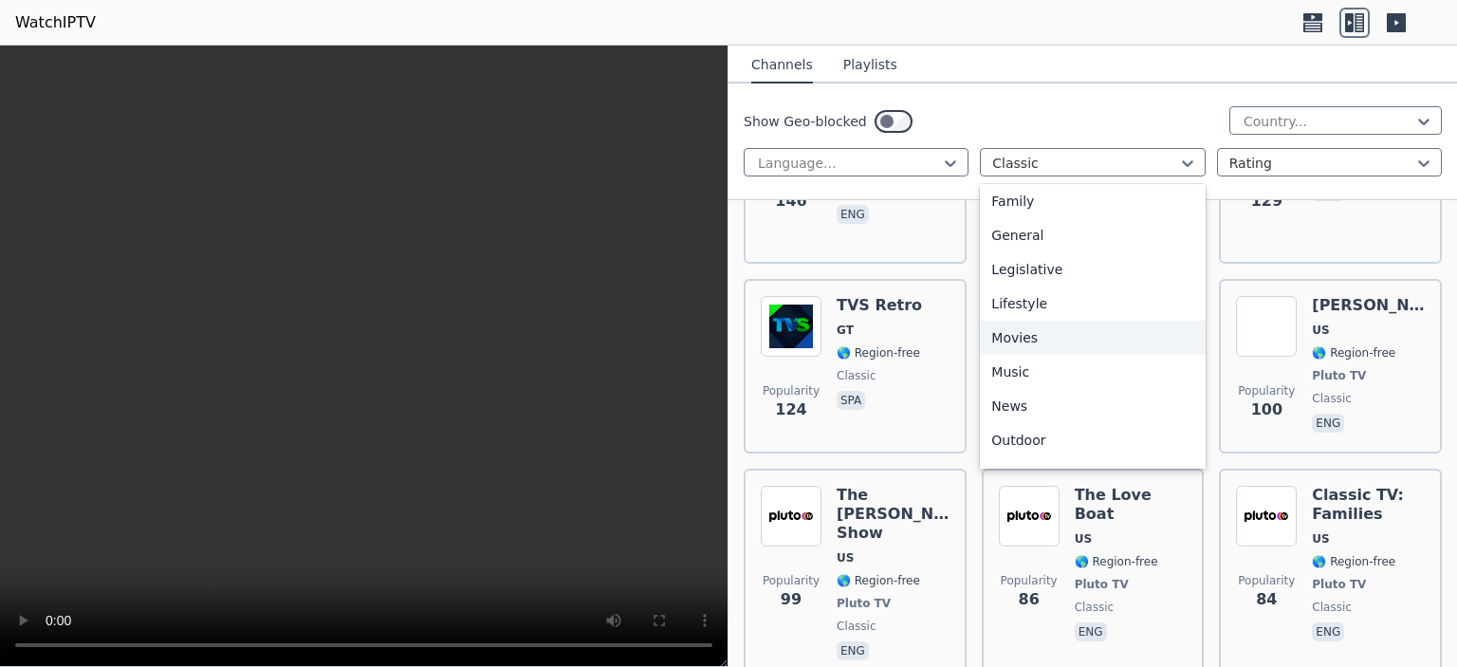
click at [1024, 343] on div "Movies" at bounding box center [1092, 338] width 225 height 34
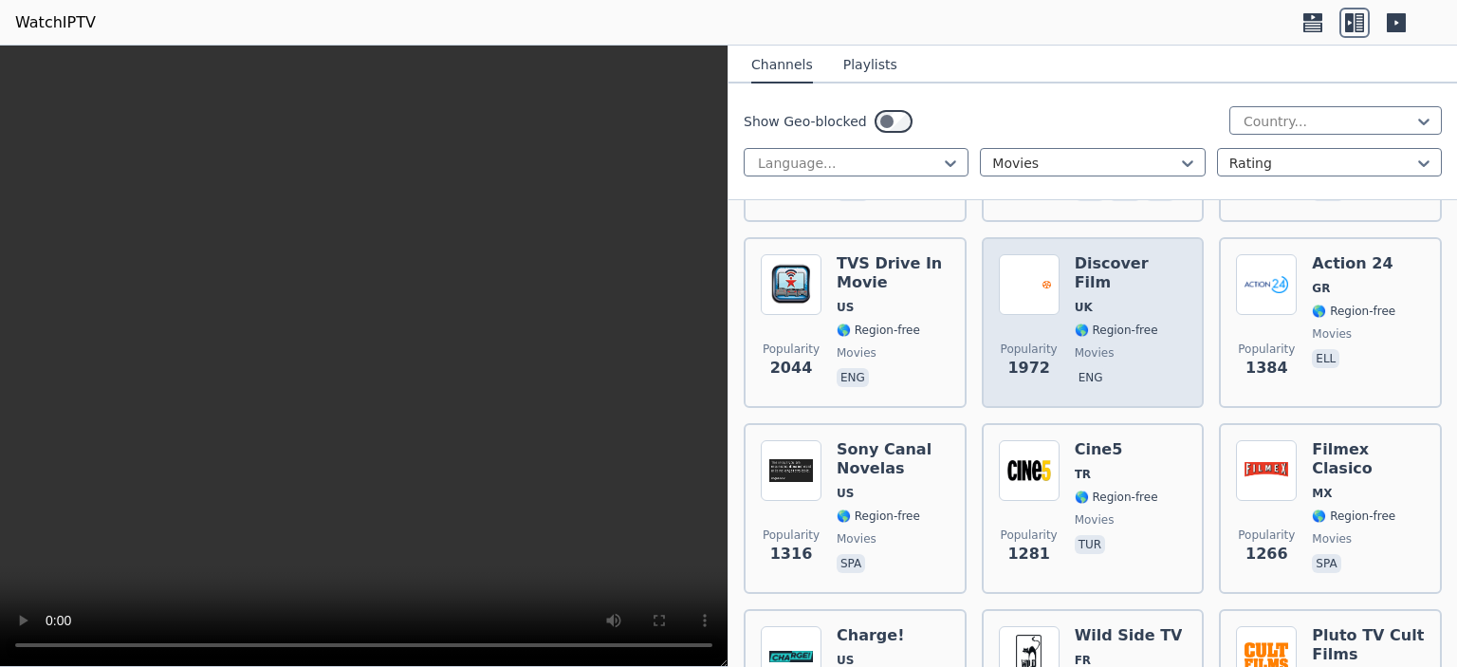
scroll to position [664, 0]
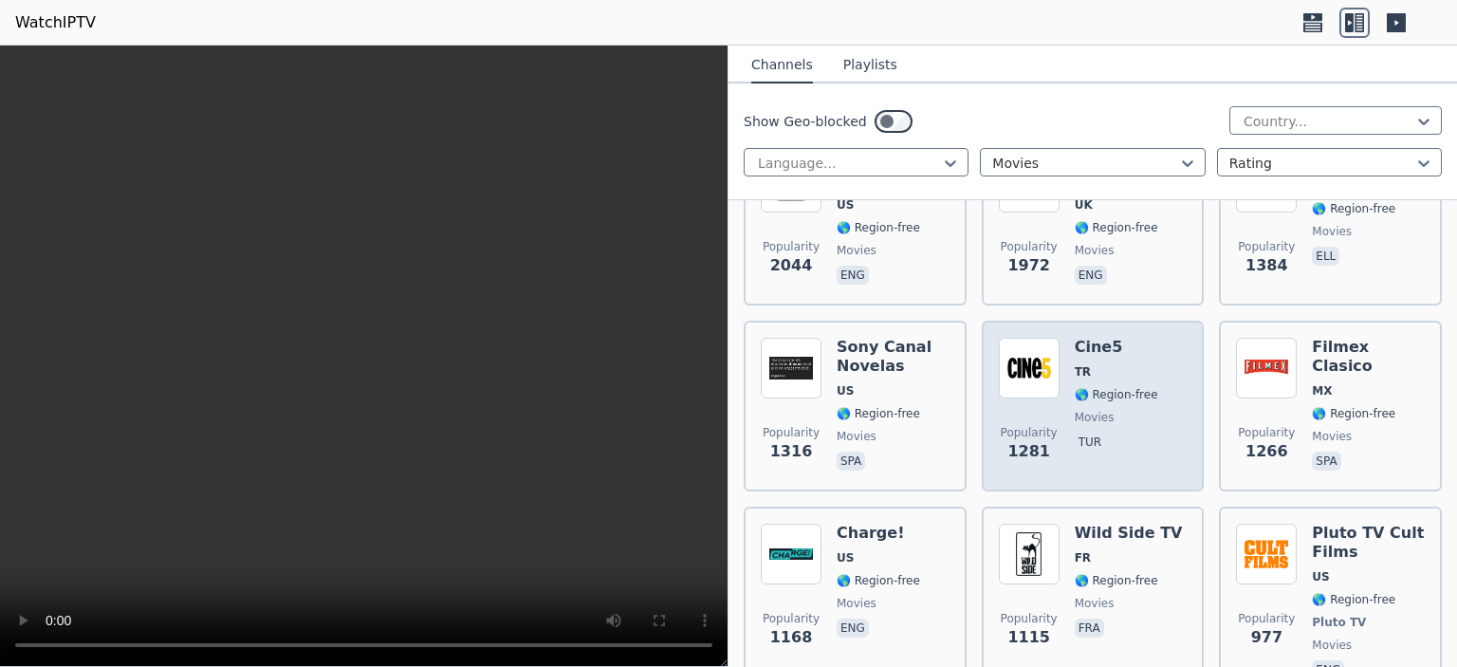
click at [1063, 340] on div "Popularity 1281 Cine5 TR 🌎 Region-free movies tur" at bounding box center [1093, 406] width 189 height 137
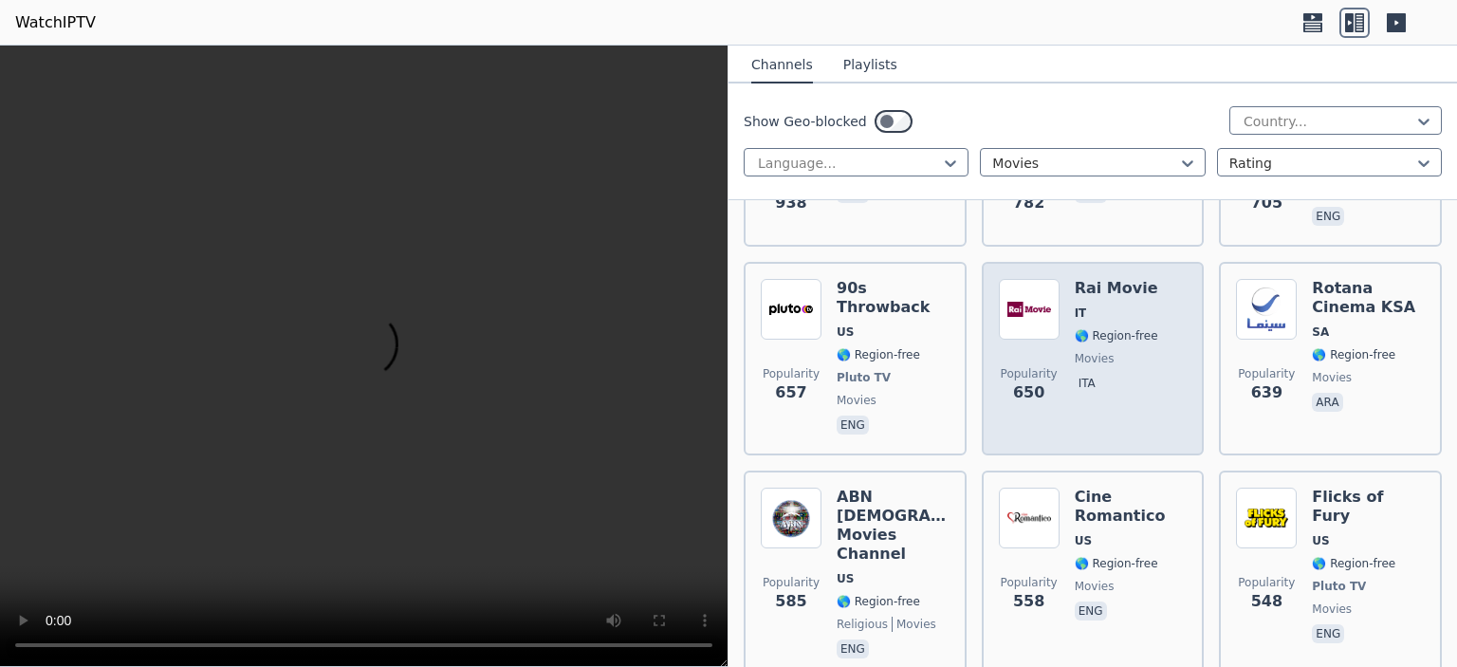
scroll to position [1328, 0]
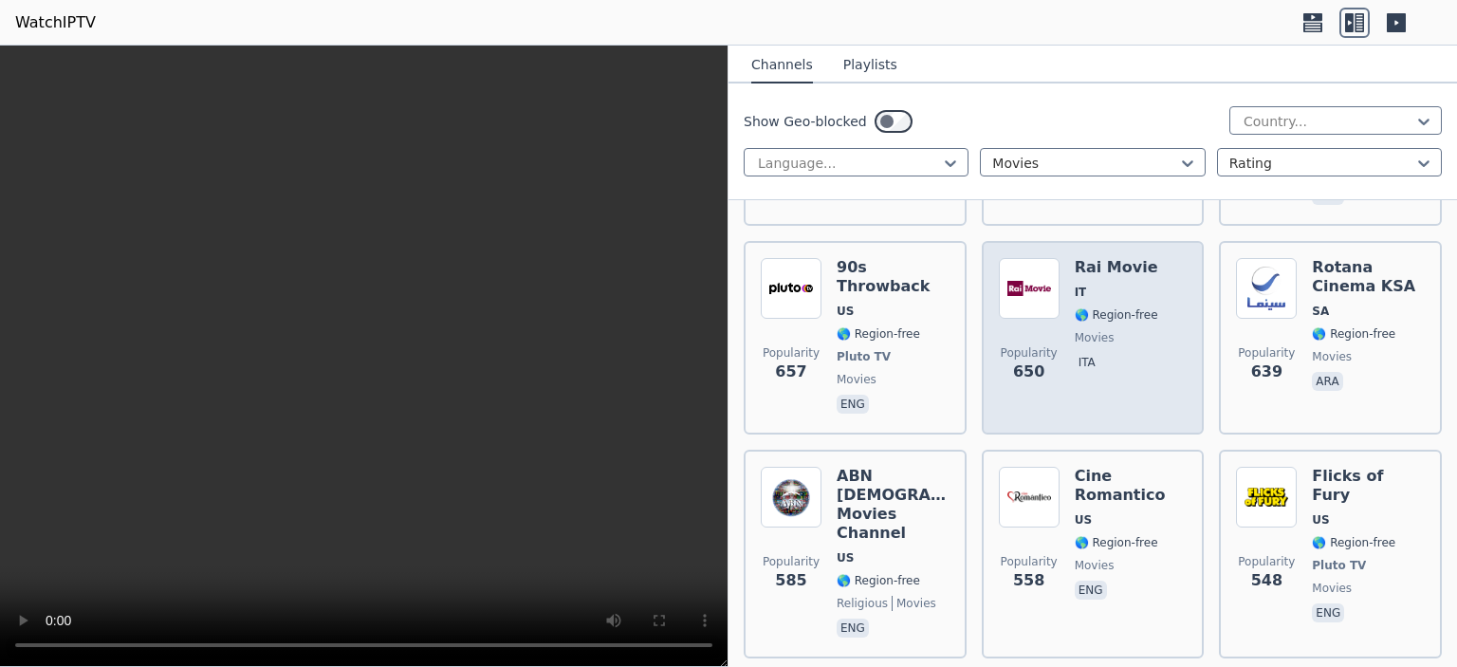
click at [1089, 282] on div "Rai Movie IT 🌎 Region-free movies ita" at bounding box center [1116, 337] width 83 height 159
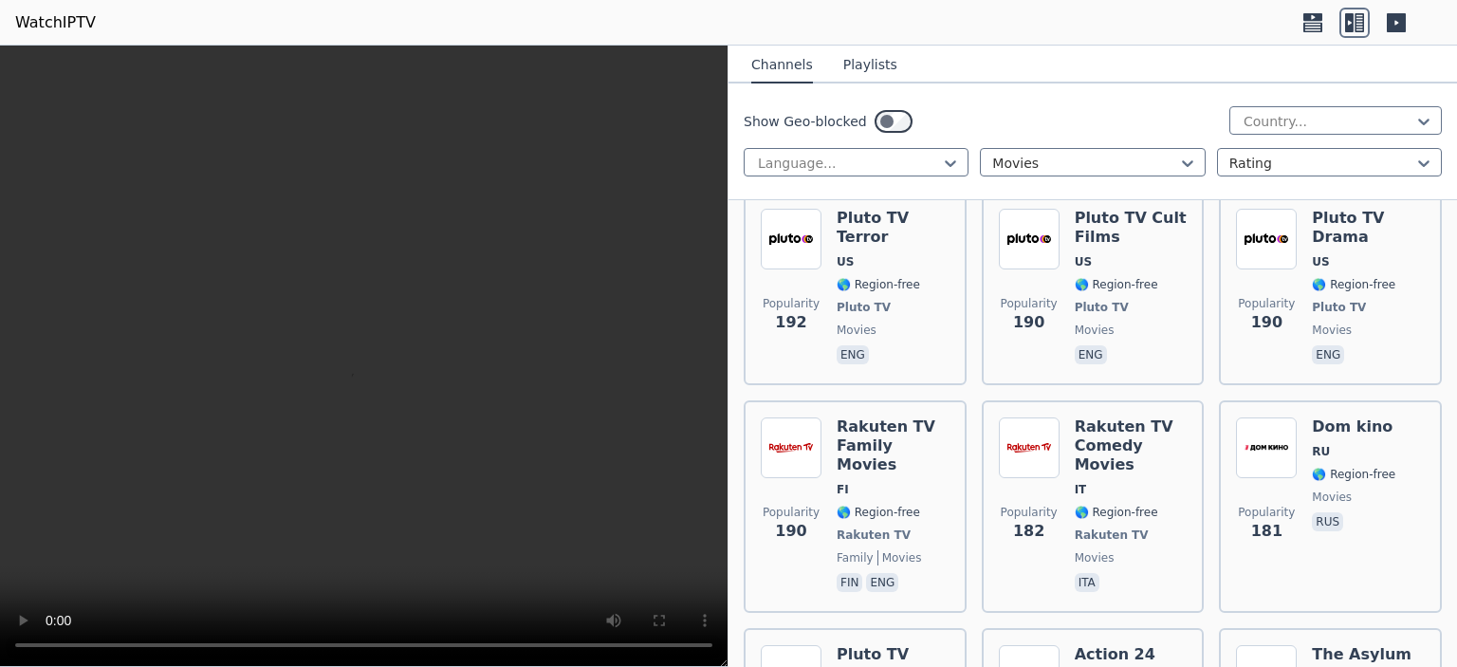
scroll to position [4837, 0]
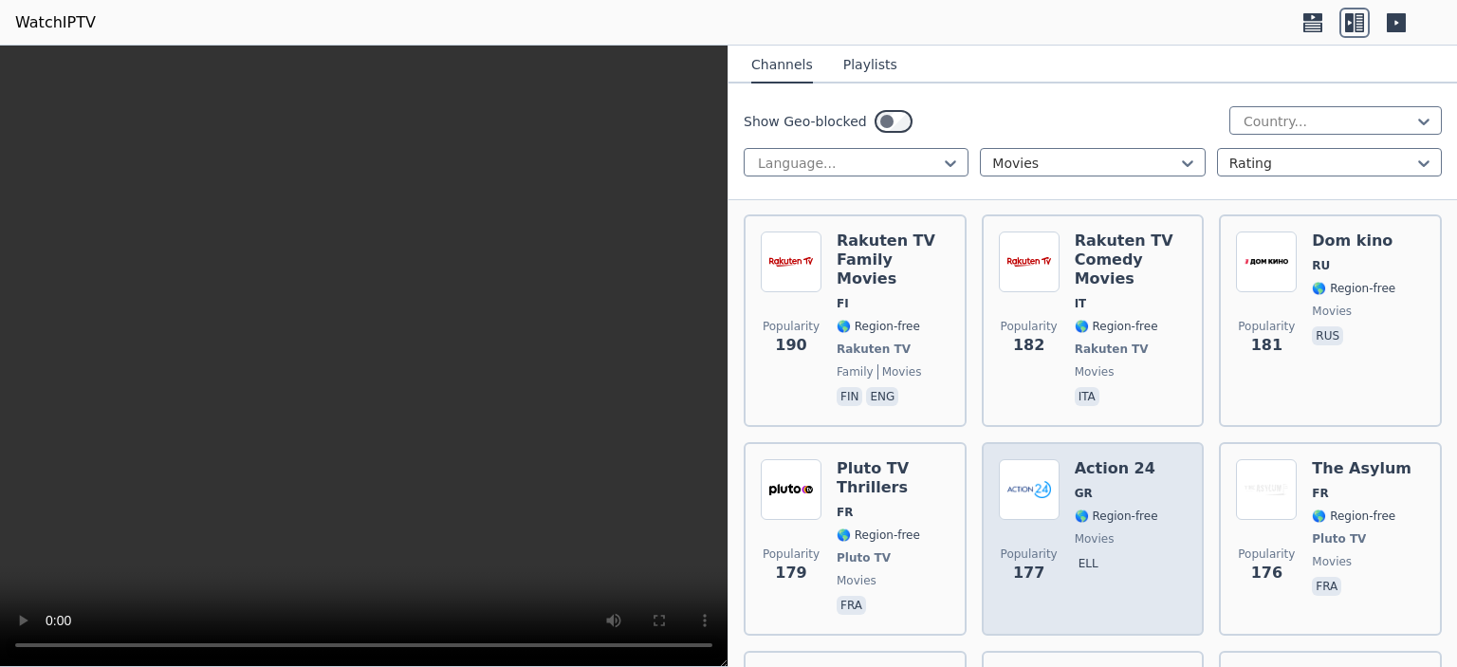
click at [1066, 459] on div "Popularity 177 Action 24 GR 🌎 Region-free movies ell" at bounding box center [1093, 538] width 189 height 159
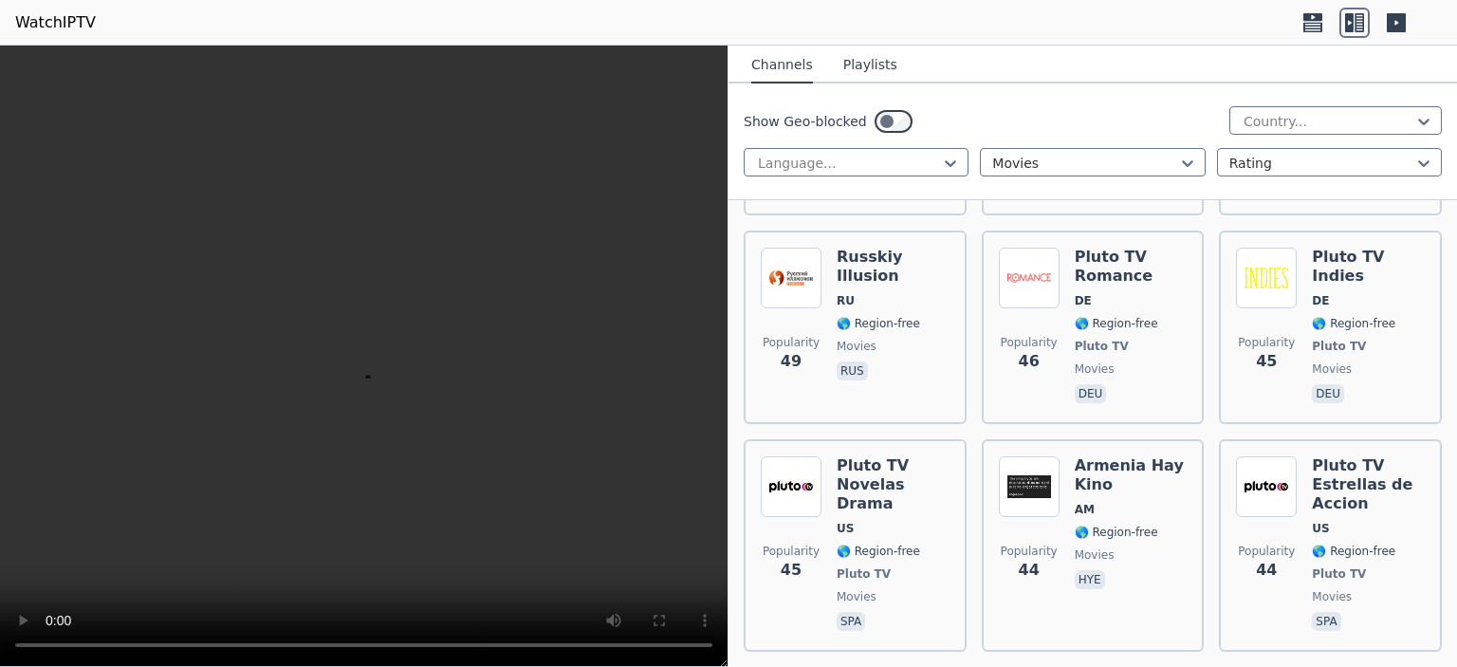
scroll to position [11912, 0]
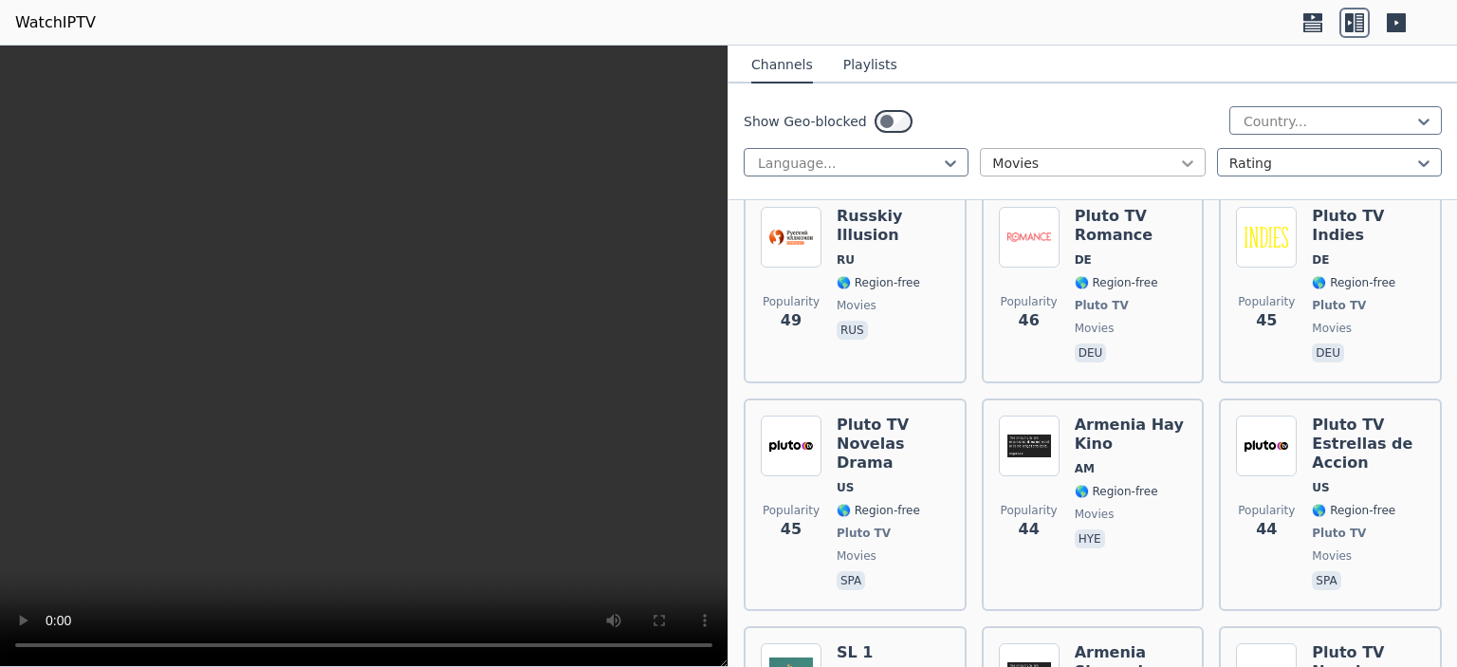
click at [1182, 162] on icon at bounding box center [1187, 163] width 11 height 7
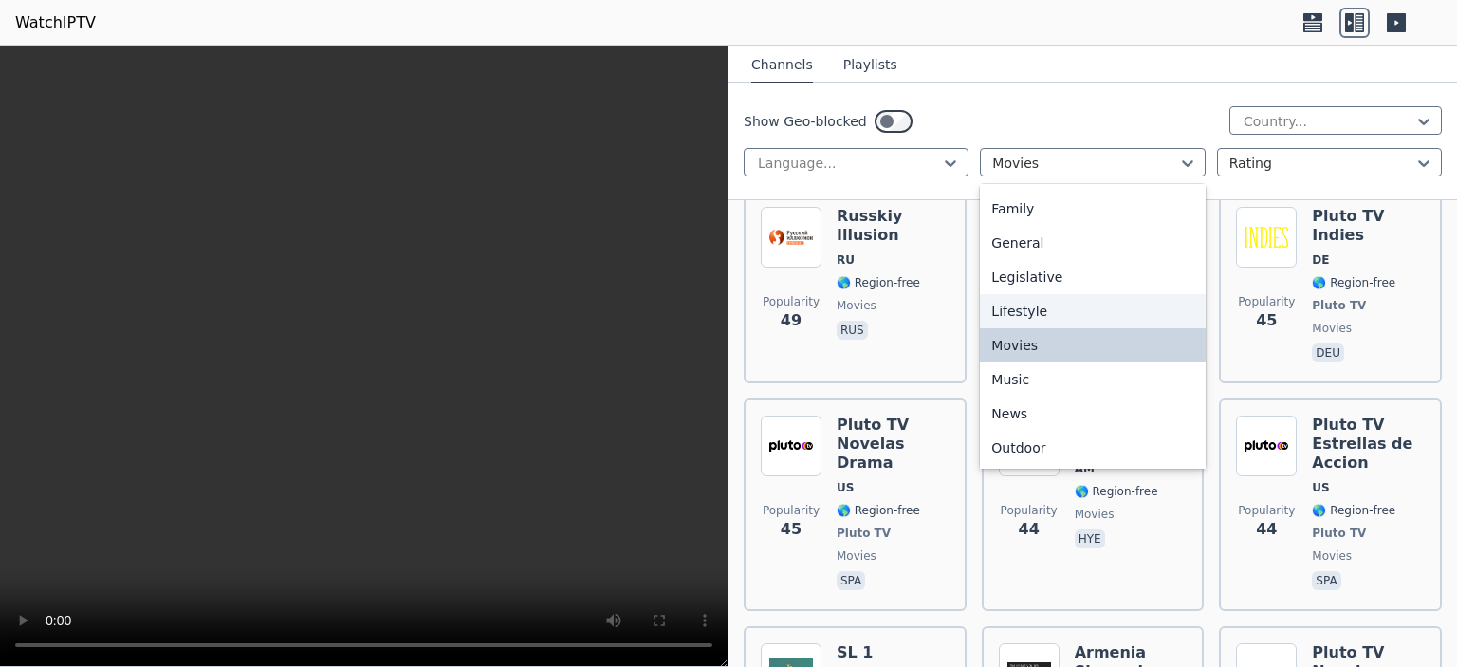
scroll to position [645, 0]
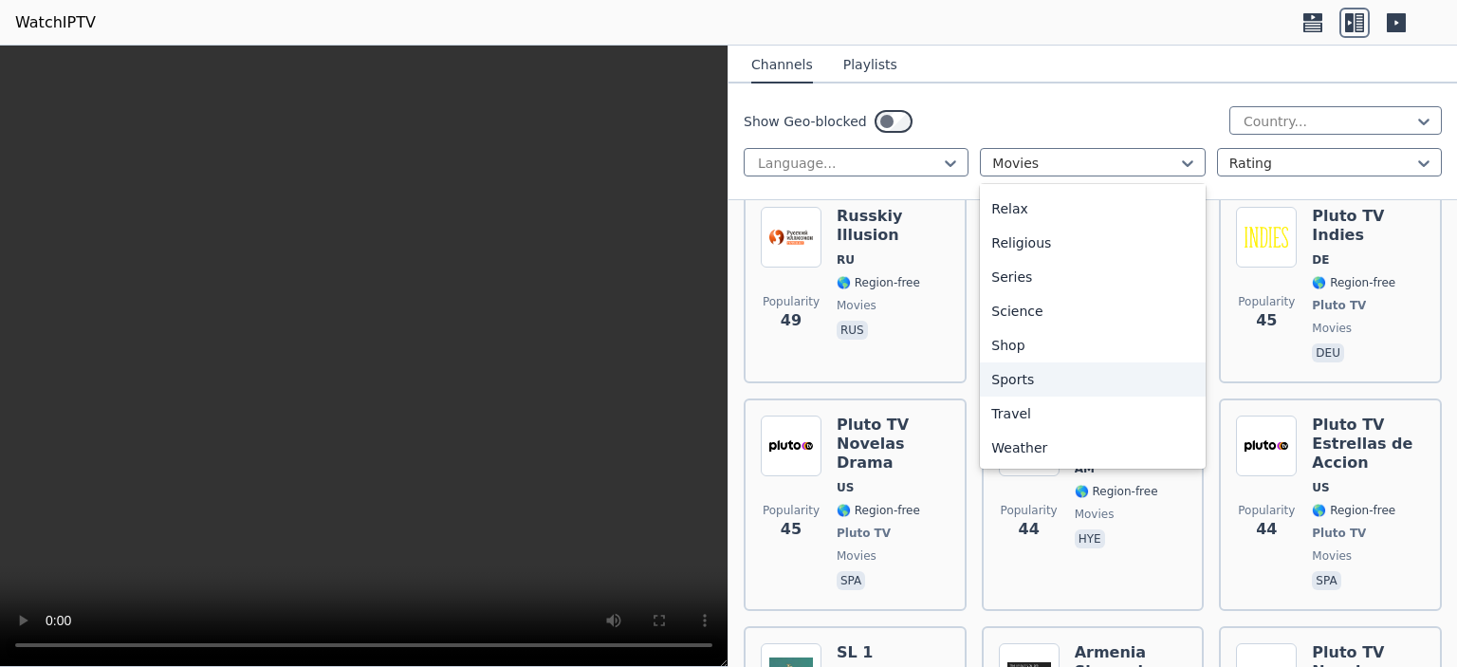
click at [1039, 373] on div "Sports" at bounding box center [1092, 379] width 225 height 34
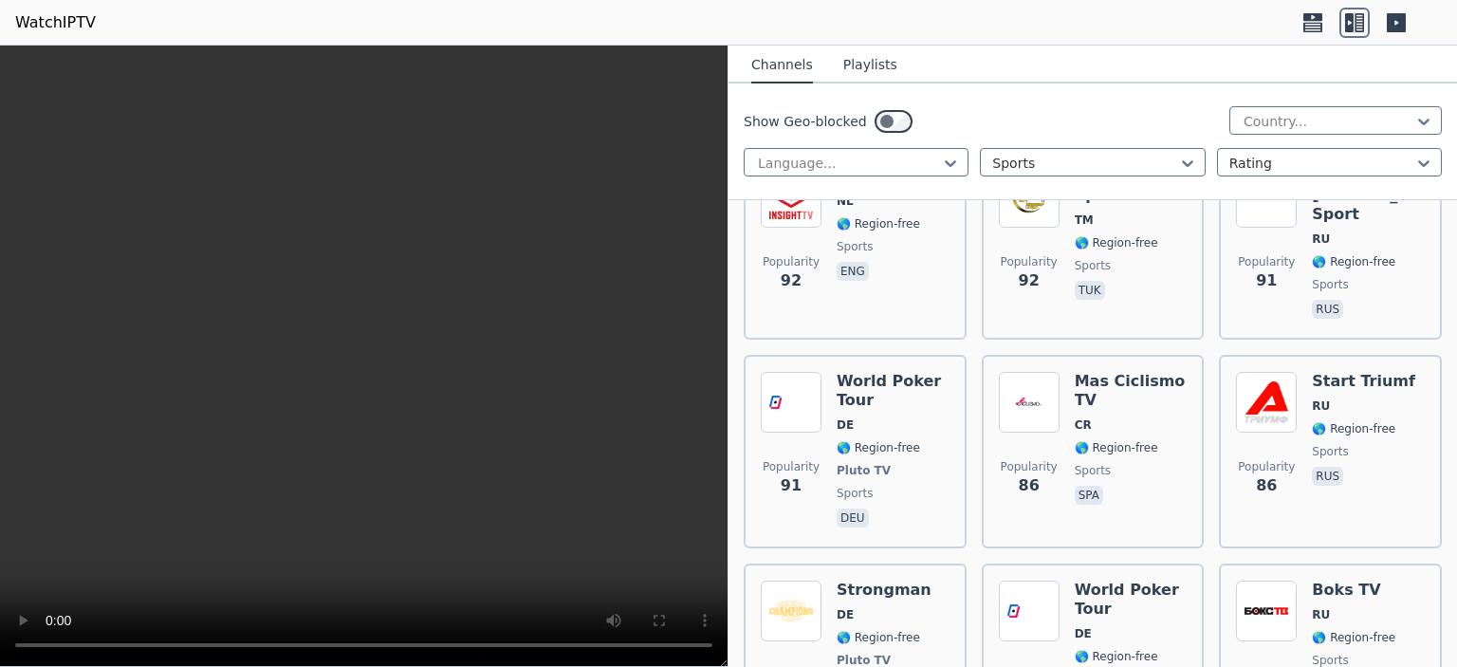
scroll to position [6950, 0]
